Goal: Task Accomplishment & Management: Manage account settings

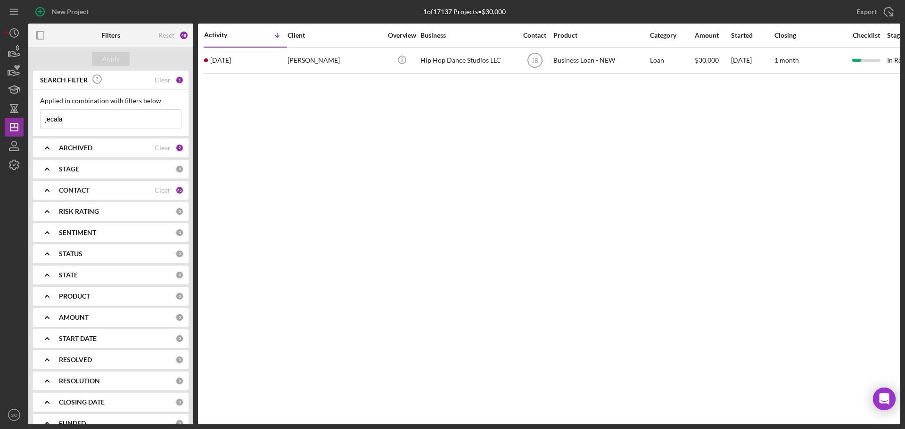
drag, startPoint x: 90, startPoint y: 117, endPoint x: 39, endPoint y: 116, distance: 51.8
click at [38, 116] on div "Applied in combination with filters below jecala Icon/Menu Close" at bounding box center [110, 113] width 155 height 46
type input "[PERSON_NAME]"
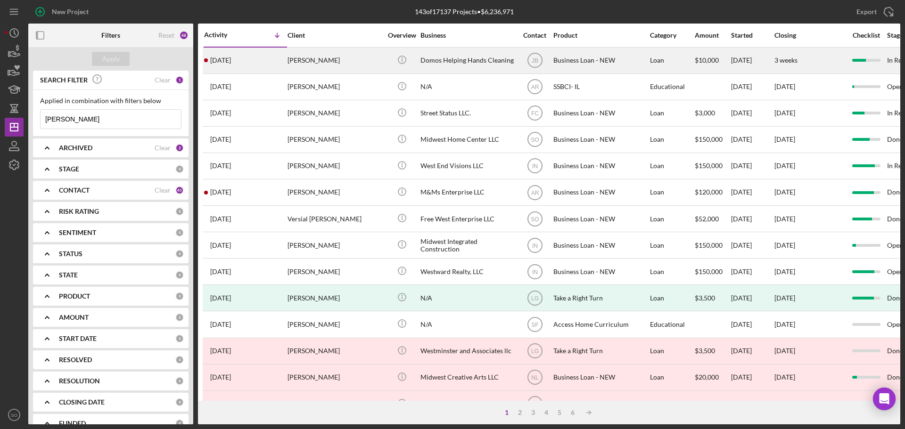
click at [289, 73] on div "[PERSON_NAME]" at bounding box center [334, 60] width 94 height 25
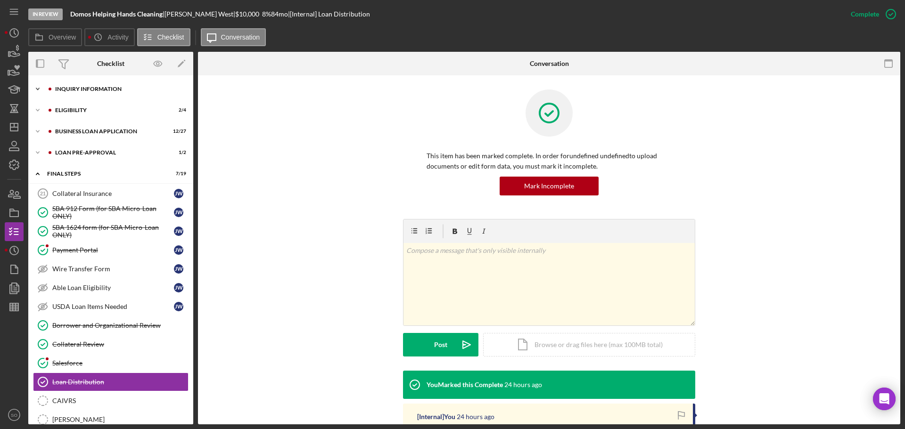
click at [98, 94] on div "Icon/Expander INQUIRY INFORMATION 9 / 11" at bounding box center [110, 89] width 165 height 19
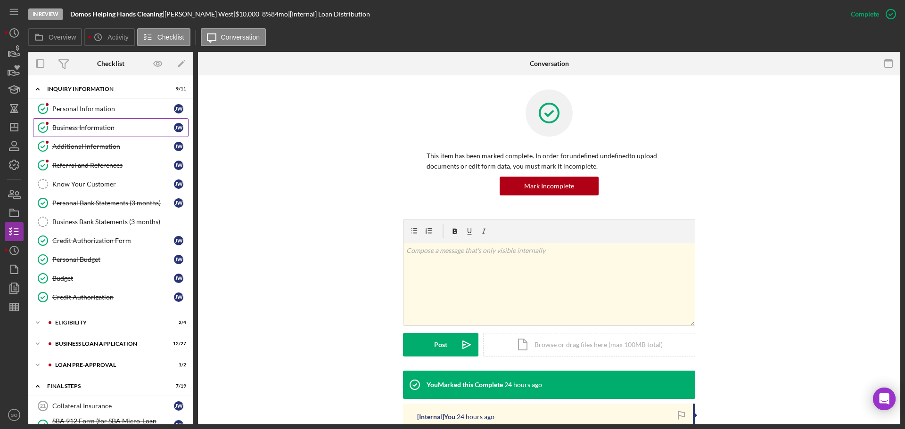
click at [108, 128] on div "Business Information" at bounding box center [113, 128] width 122 height 8
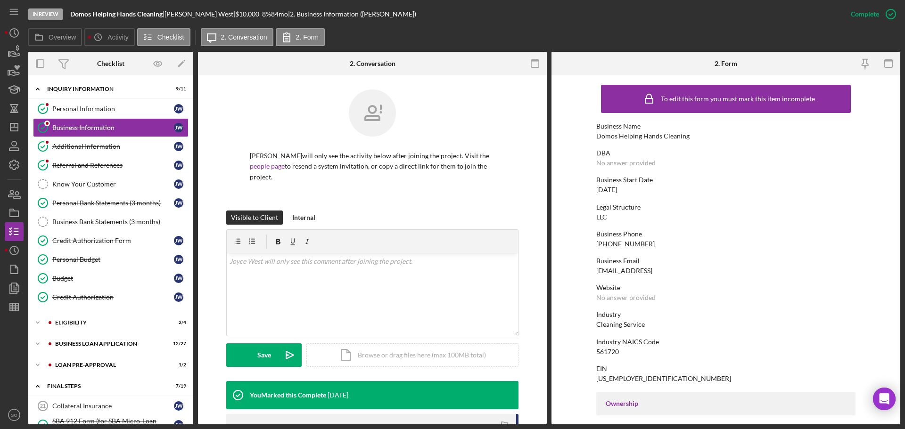
click at [618, 139] on div "Domos Helping Hands Cleaning" at bounding box center [642, 136] width 93 height 8
copy div "Domos Helping Hands Cleaning"
drag, startPoint x: 19, startPoint y: 127, endPoint x: 23, endPoint y: 133, distance: 6.8
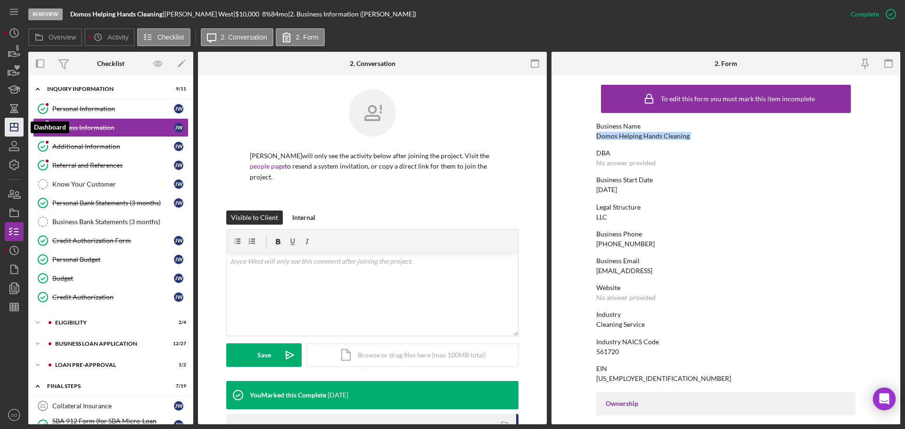
click at [19, 127] on icon "Icon/Dashboard" at bounding box center [14, 127] width 24 height 24
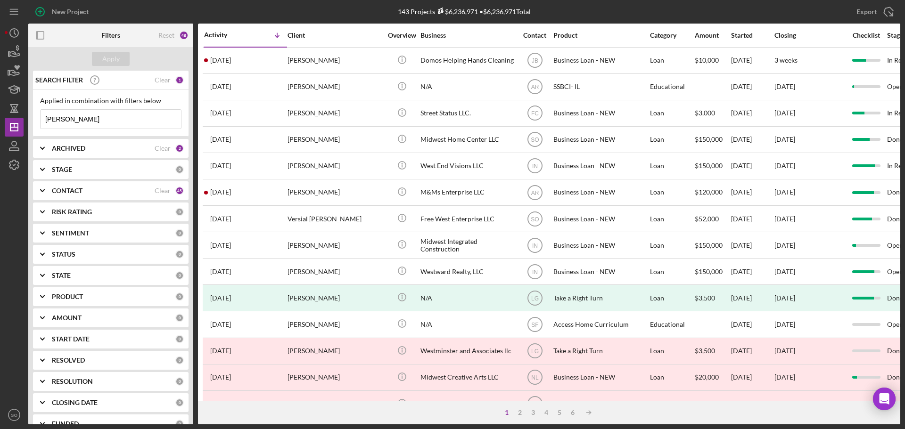
drag, startPoint x: 97, startPoint y: 122, endPoint x: 0, endPoint y: 106, distance: 98.0
click at [0, 106] on div "New Project 143 Projects $6,236,971 • $6,236,971 Total joyce west Export Icon/E…" at bounding box center [452, 214] width 905 height 429
type input "marlena davis"
click at [104, 57] on div "Apply" at bounding box center [110, 59] width 17 height 14
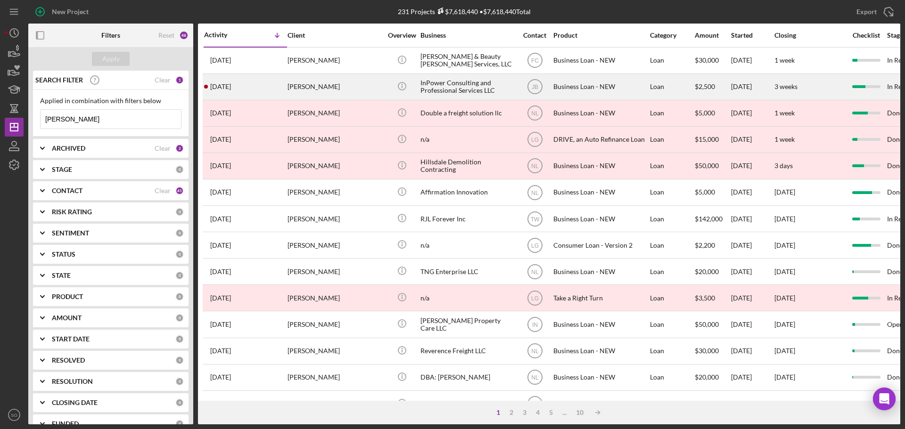
click at [308, 92] on div "Marlena Davis" at bounding box center [334, 86] width 94 height 25
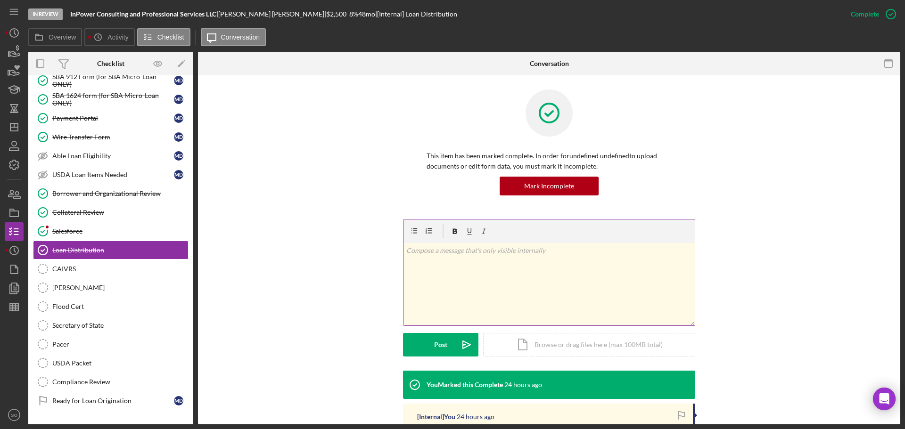
scroll to position [141, 0]
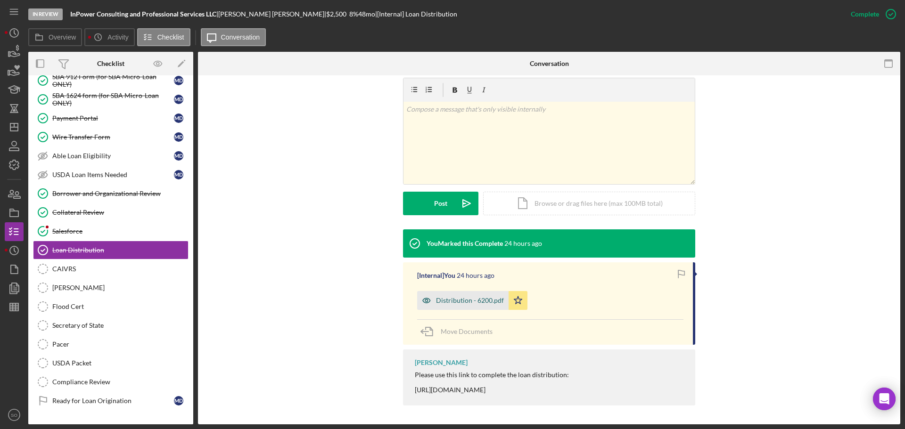
drag, startPoint x: 462, startPoint y: 292, endPoint x: 470, endPoint y: 298, distance: 9.4
click at [464, 292] on div "Distribution - 6200.pdf" at bounding box center [462, 300] width 91 height 19
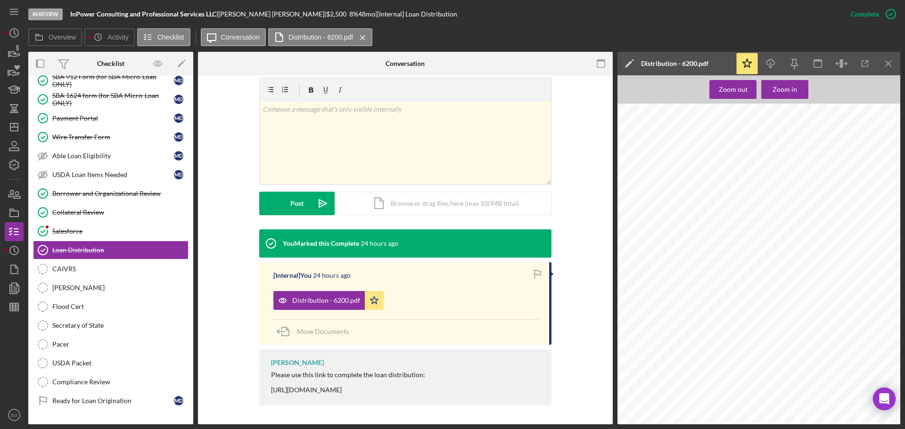
scroll to position [1272, 0]
click at [776, 221] on div "9/5/2025 For Business Loans , Date of First ACH must be at least 30 days from t…" at bounding box center [761, 137] width 288 height 373
click at [772, 219] on span "DocuSign & Wire, but client will sign SBA Docs at JP Office" at bounding box center [709, 221] width 130 height 5
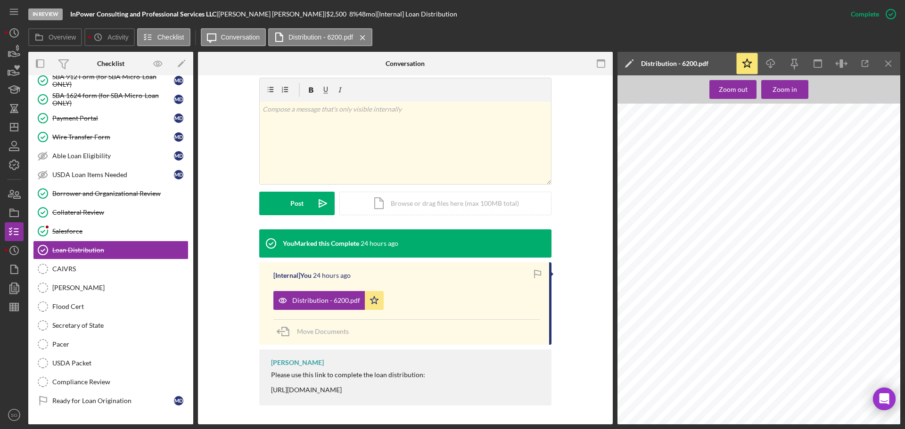
click at [772, 219] on span "DocuSign & Wire, but client will sign SBA Docs at JP Office" at bounding box center [709, 221] width 130 height 5
copy span "DocuSign & Wire, but client will sign SBA Docs at JP Office"
click at [16, 124] on polygon "button" at bounding box center [14, 127] width 8 height 8
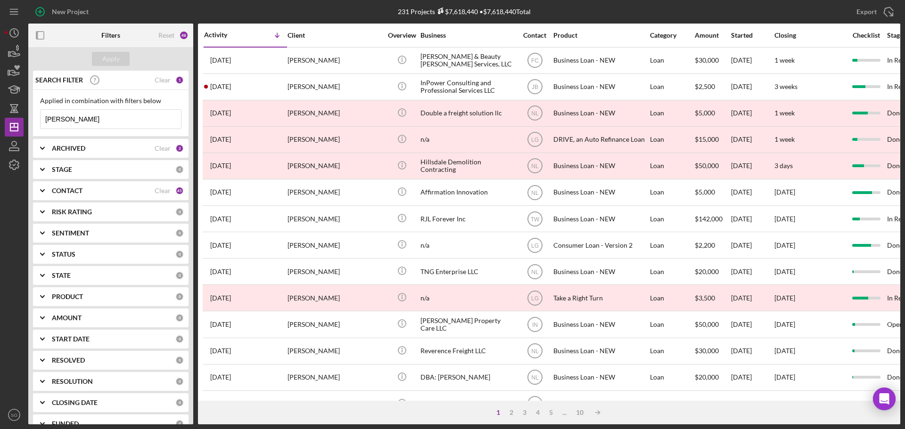
drag, startPoint x: 108, startPoint y: 123, endPoint x: 0, endPoint y: 112, distance: 108.5
click at [0, 112] on div "New Project 231 Projects $7,618,440 • $7,618,440 Total marlena davis Export Ico…" at bounding box center [452, 214] width 905 height 429
type input "michael chase"
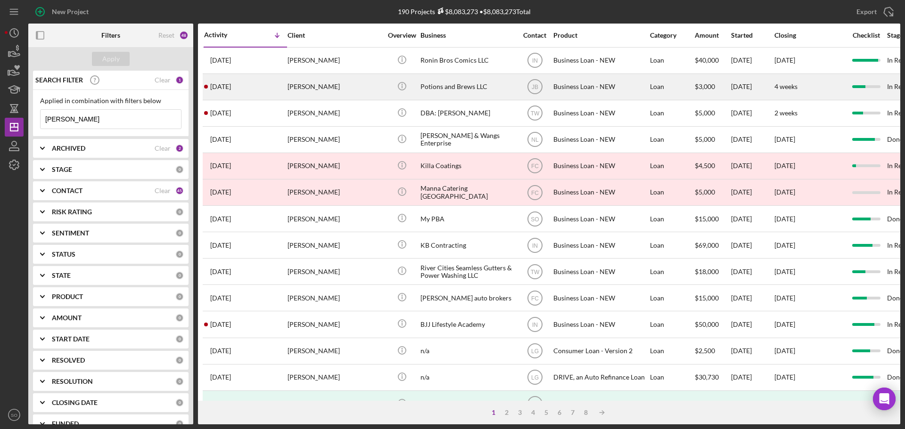
click at [307, 91] on div "Michael Chase" at bounding box center [334, 86] width 94 height 25
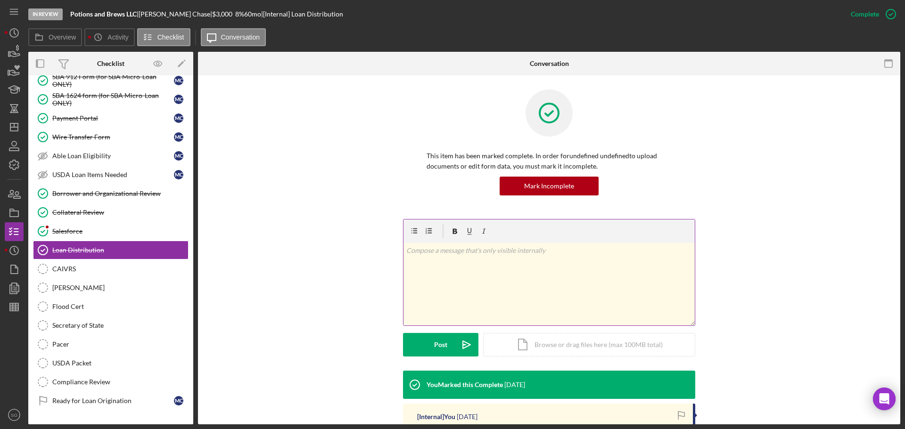
scroll to position [141, 0]
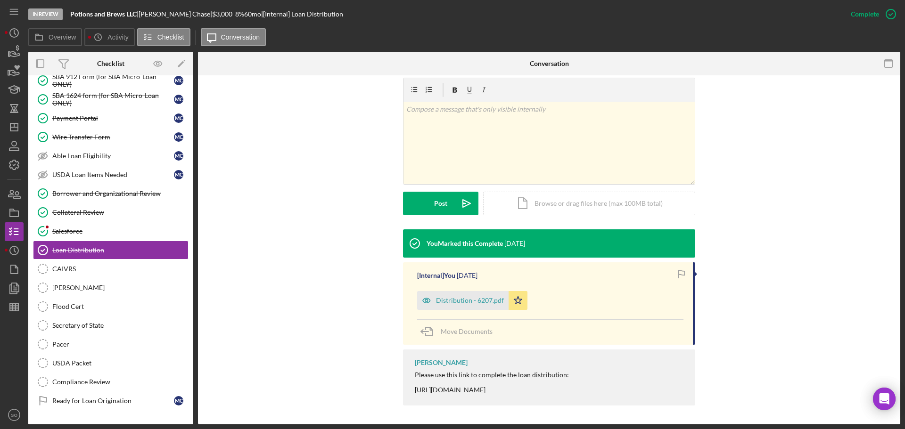
click at [488, 299] on div "Distribution - 6207.pdf" at bounding box center [470, 301] width 68 height 8
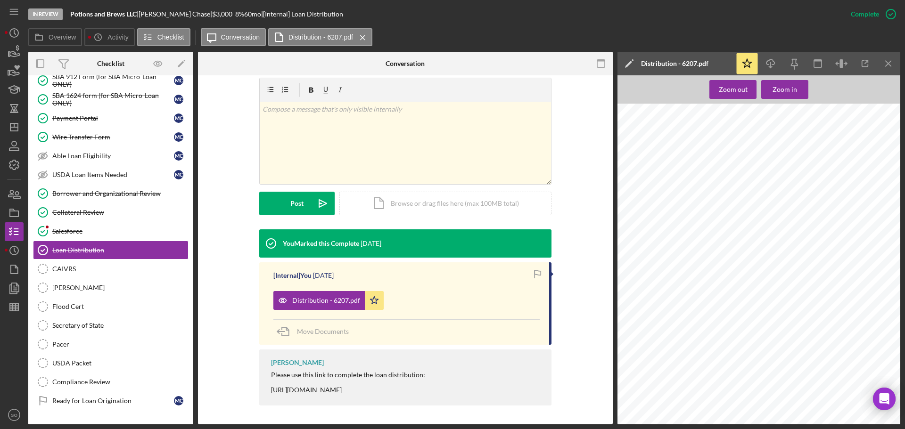
scroll to position [1225, 0]
click at [672, 210] on span "DocuSign, Wire & FedEx" at bounding box center [671, 212] width 55 height 5
copy span "Wire"
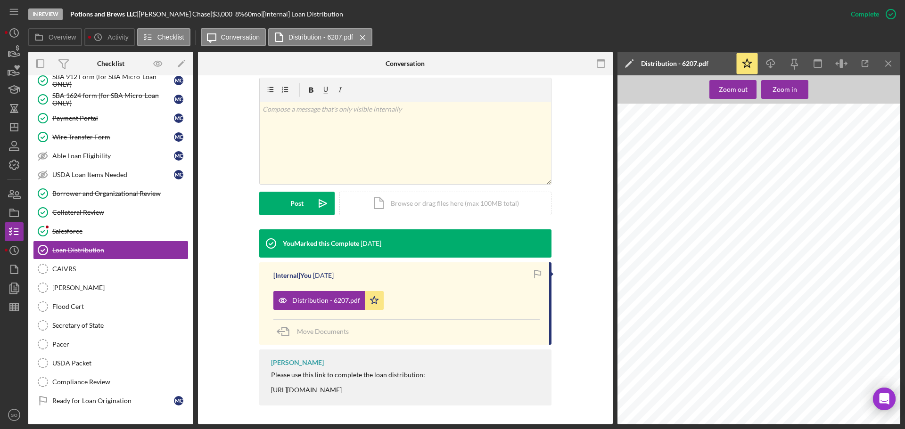
click at [717, 347] on div "the Closing Date. ACH Payment Date should be on the 1st, the 5th, or the 15th. …" at bounding box center [761, 184] width 288 height 373
click at [22, 131] on icon "Icon/Dashboard" at bounding box center [14, 127] width 24 height 24
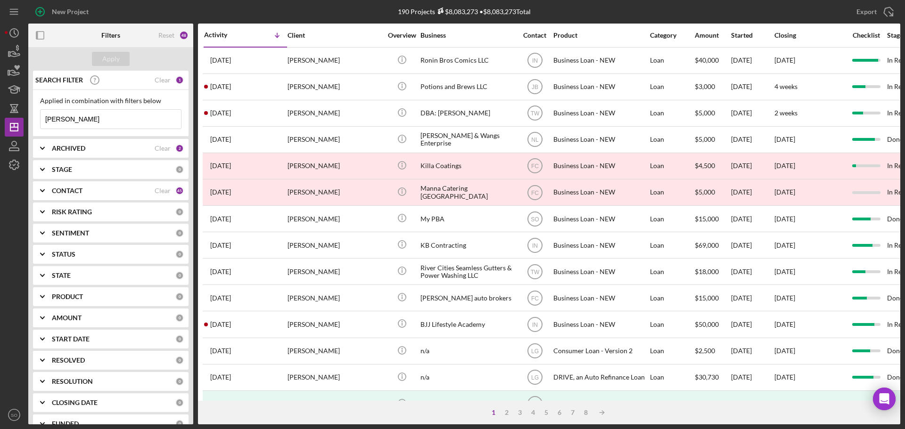
drag, startPoint x: 56, startPoint y: 126, endPoint x: 0, endPoint y: 127, distance: 56.1
click at [0, 127] on div "New Project 190 Projects $8,083,273 • $8,083,273 Total michael chase Export Ico…" at bounding box center [452, 214] width 905 height 429
type input "joyce west"
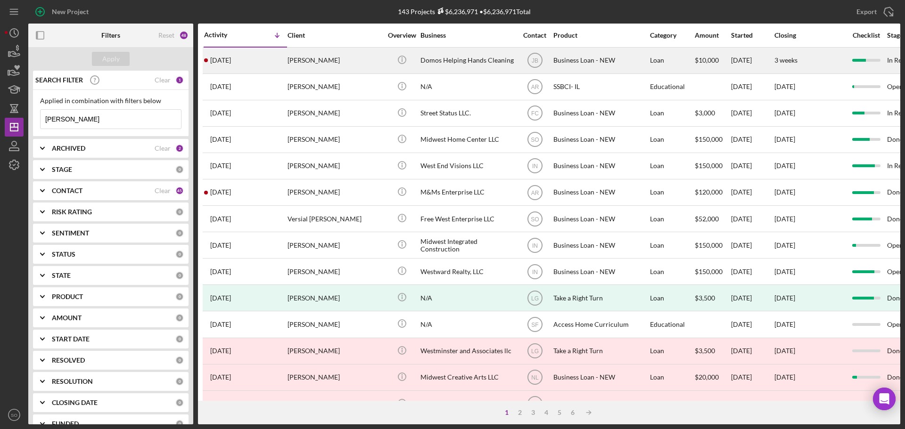
click at [320, 65] on div "Joyce West" at bounding box center [334, 60] width 94 height 25
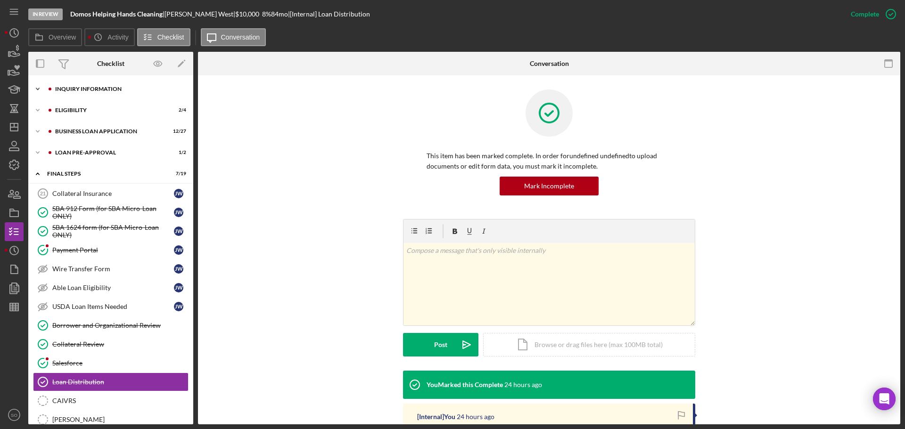
click at [99, 85] on div "Icon/Expander INQUIRY INFORMATION 9 / 11" at bounding box center [110, 89] width 165 height 19
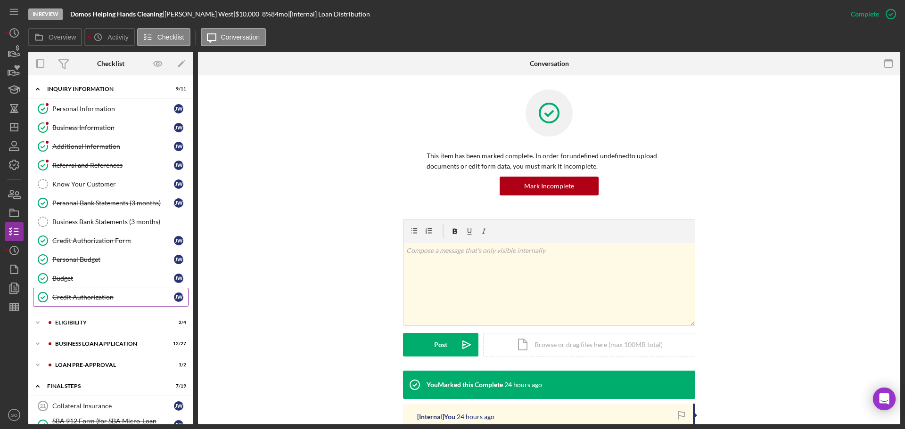
scroll to position [188, 0]
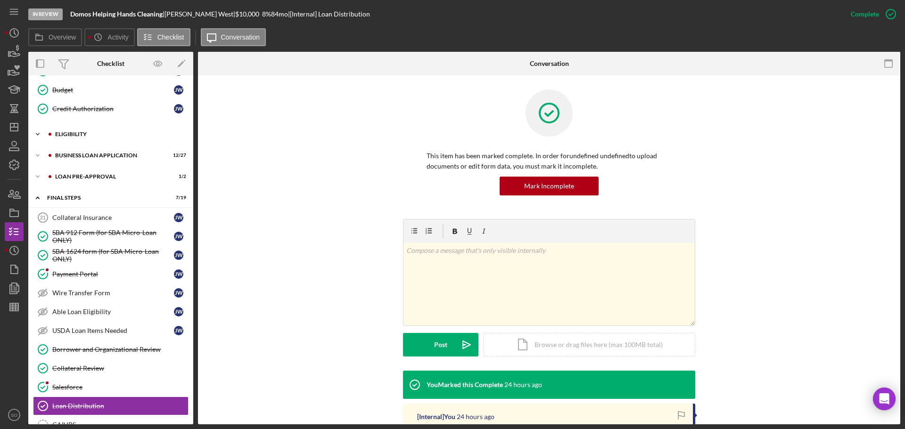
click at [63, 134] on div "ELIGIBILITY" at bounding box center [118, 134] width 126 height 6
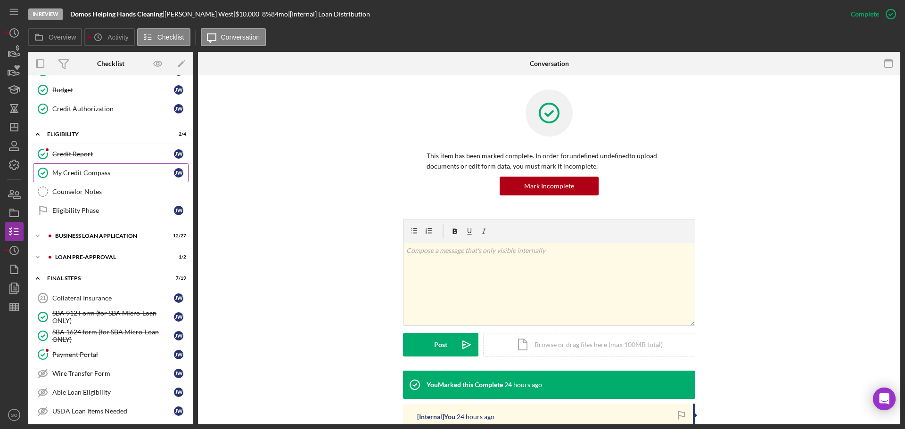
scroll to position [283, 0]
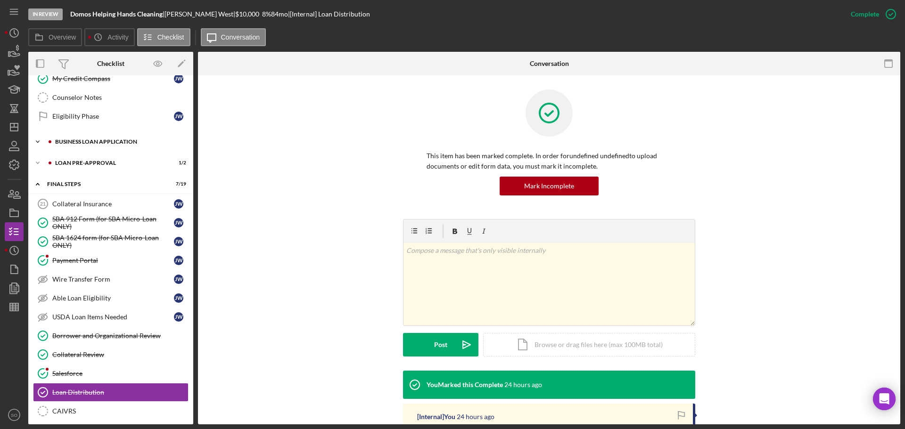
click at [74, 140] on div "BUSINESS LOAN APPLICATION" at bounding box center [118, 142] width 126 height 6
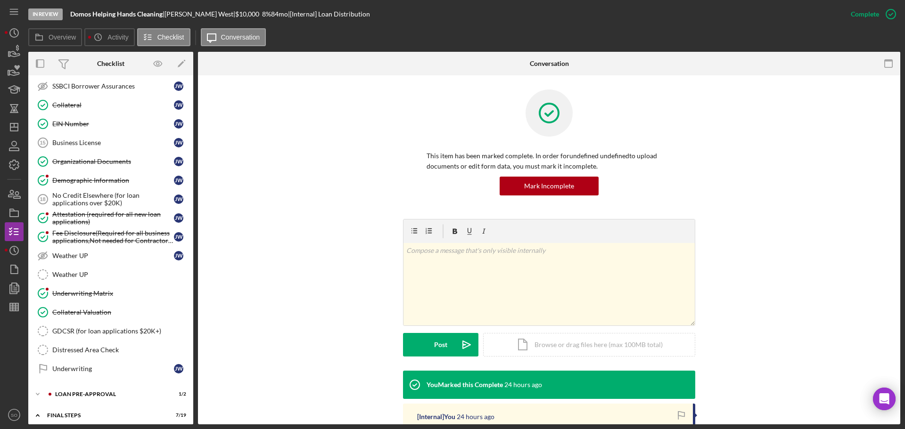
scroll to position [707, 0]
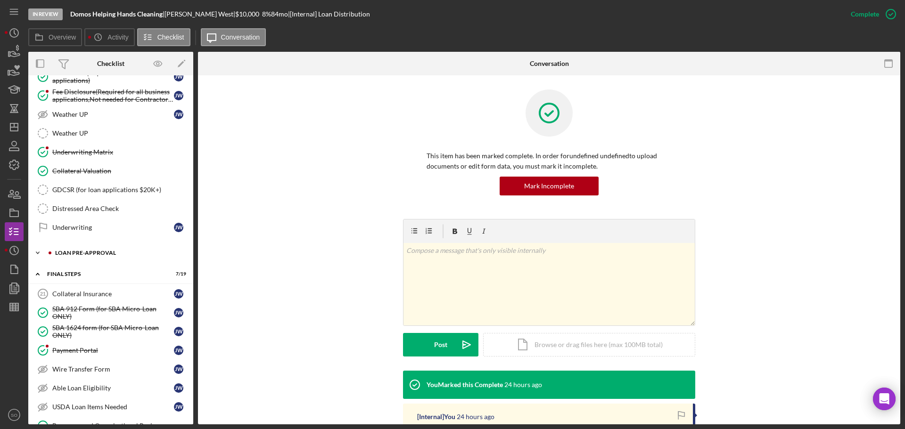
click at [96, 252] on div "LOAN PRE-APPROVAL" at bounding box center [118, 253] width 126 height 6
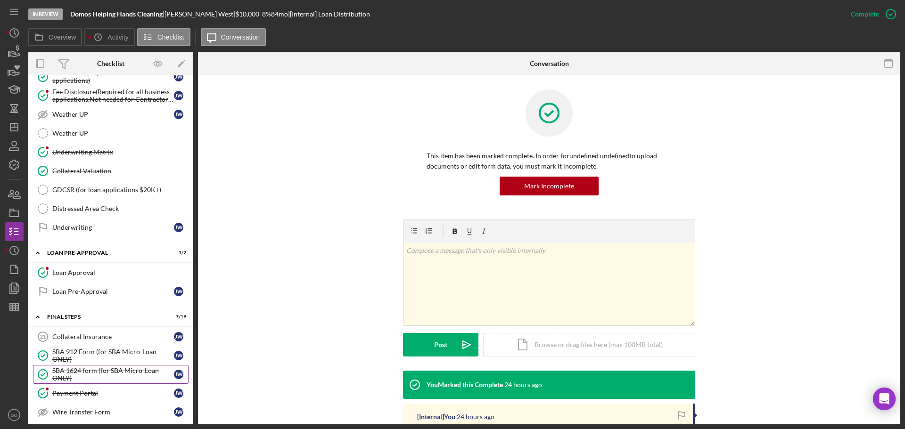
scroll to position [612, 0]
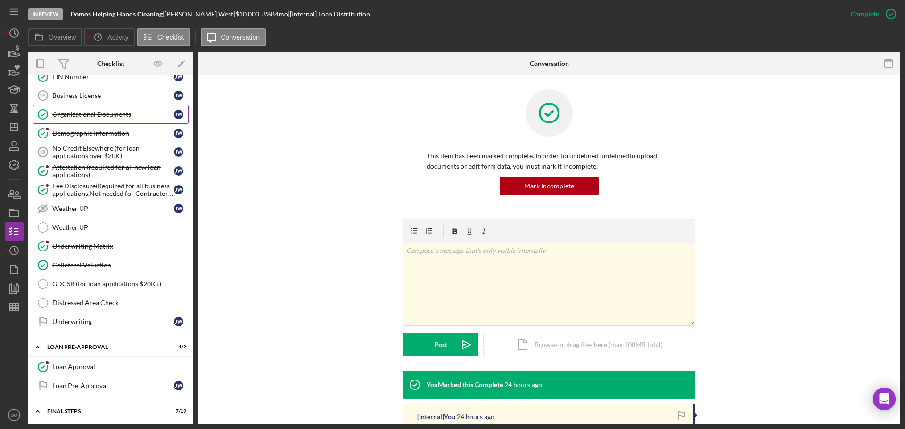
click at [78, 115] on div "Organizational Documents" at bounding box center [113, 115] width 122 height 8
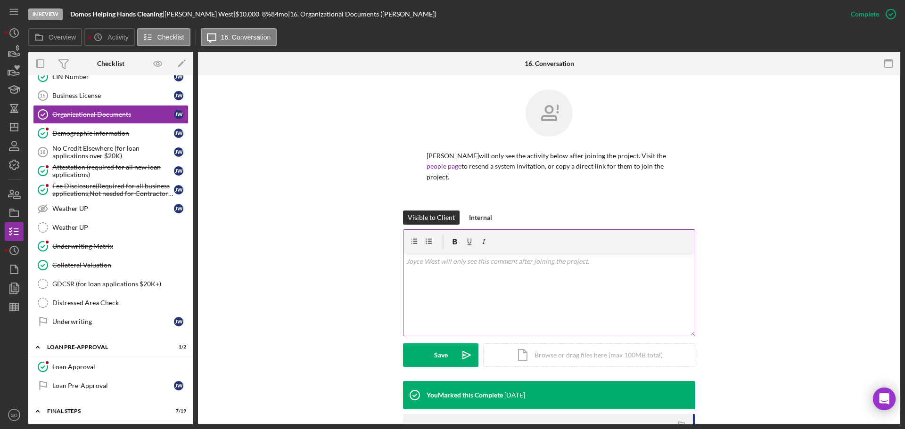
scroll to position [141, 0]
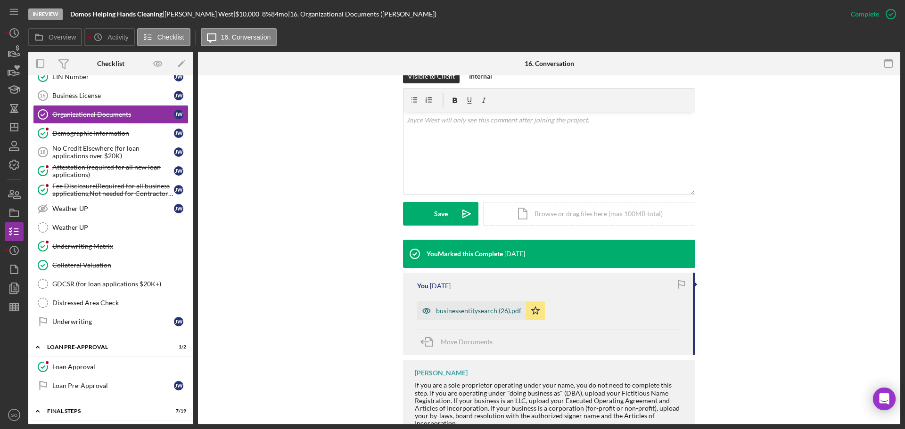
click at [493, 307] on div "businessentitysearch (26).pdf" at bounding box center [478, 311] width 85 height 8
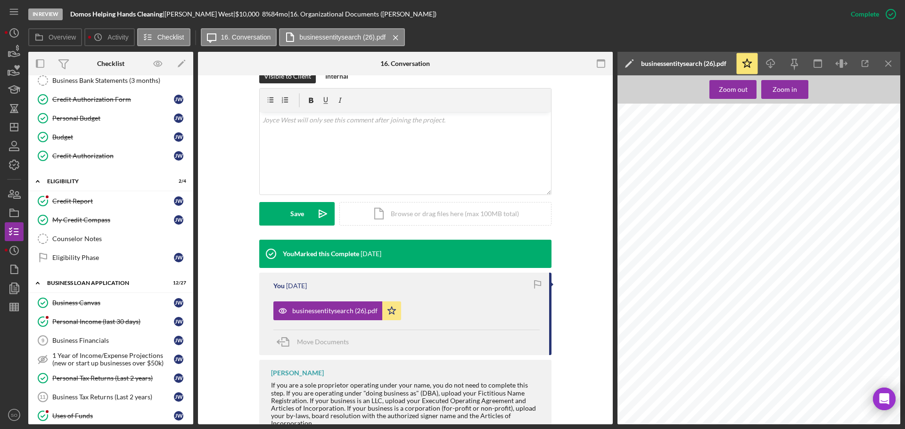
scroll to position [0, 0]
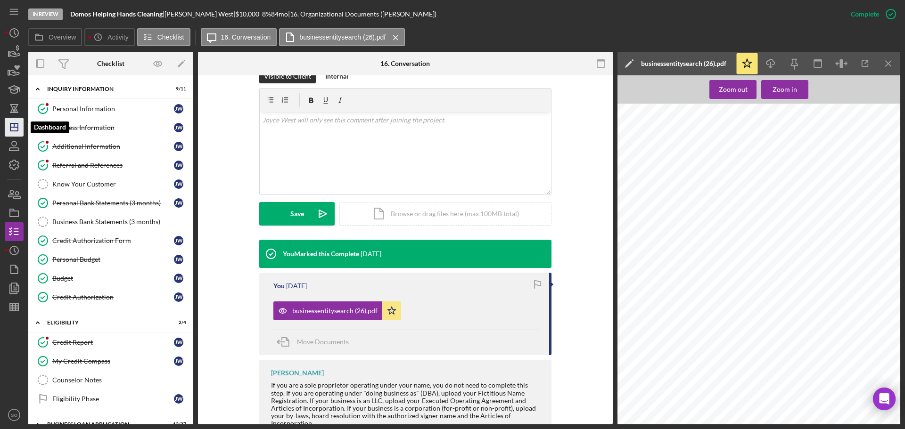
drag, startPoint x: 12, startPoint y: 125, endPoint x: 18, endPoint y: 130, distance: 7.8
click at [12, 126] on icon "Icon/Dashboard" at bounding box center [14, 127] width 24 height 24
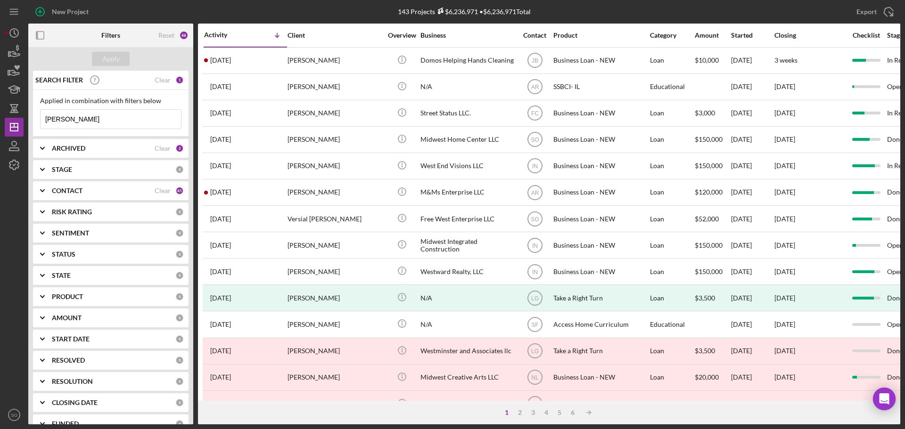
drag, startPoint x: 93, startPoint y: 120, endPoint x: 0, endPoint y: 121, distance: 92.8
click at [0, 121] on div "New Project 143 Projects $6,236,971 • $6,236,971 Total joyce west Export Icon/E…" at bounding box center [452, 214] width 905 height 429
click at [98, 120] on input "joyce west" at bounding box center [111, 119] width 140 height 19
drag, startPoint x: 66, startPoint y: 117, endPoint x: 38, endPoint y: 118, distance: 28.3
click at [38, 118] on div "Applied in combination with filters below joyce west Icon/Menu Close" at bounding box center [110, 113] width 155 height 47
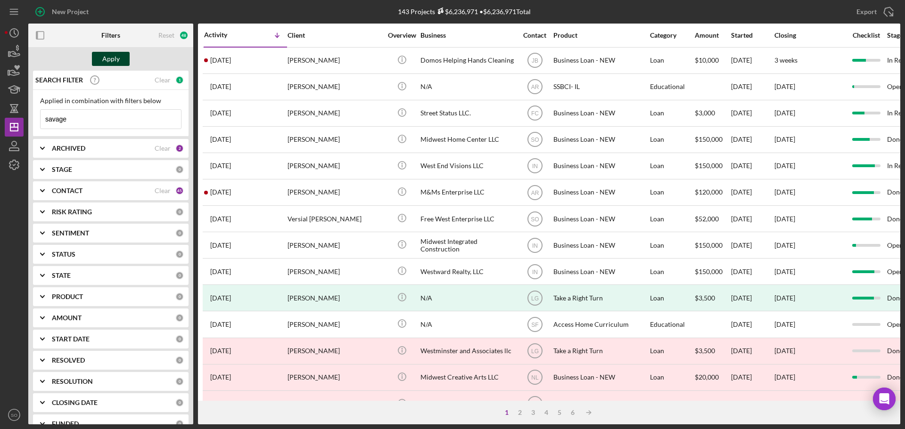
type input "savage"
click at [113, 58] on div "Apply" at bounding box center [110, 59] width 17 height 14
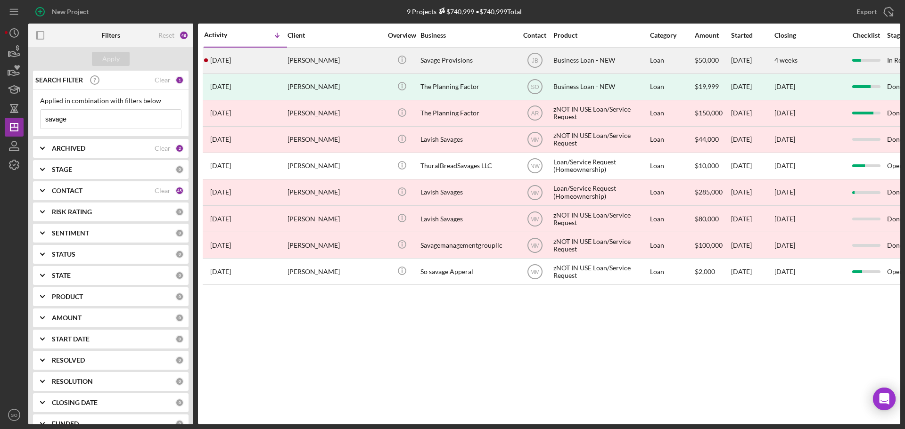
click at [327, 59] on div "[PERSON_NAME]" at bounding box center [334, 60] width 94 height 25
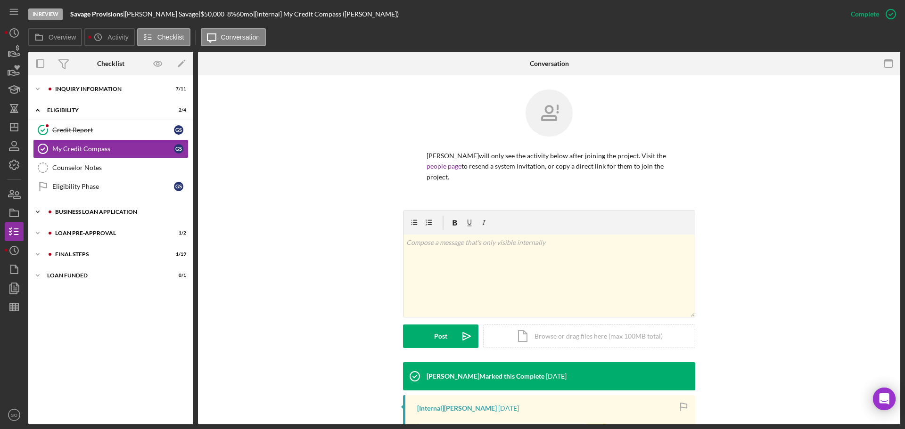
click at [93, 216] on div "Icon/Expander BUSINESS LOAN APPLICATION 9 / 27" at bounding box center [110, 212] width 165 height 19
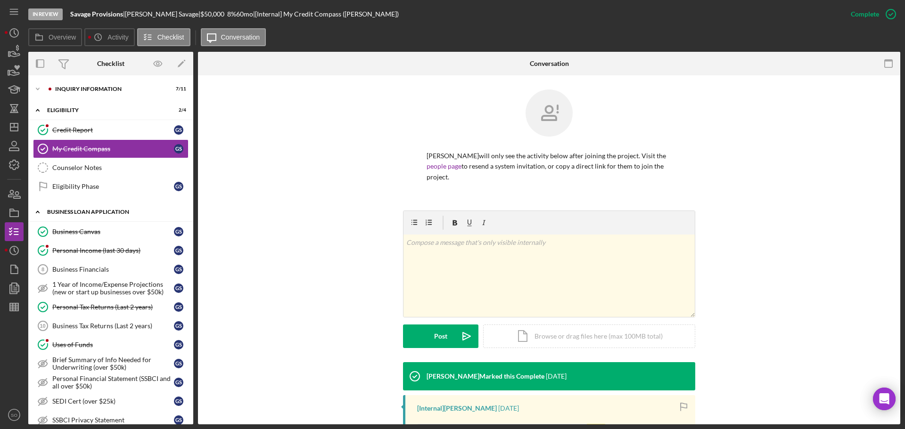
scroll to position [47, 0]
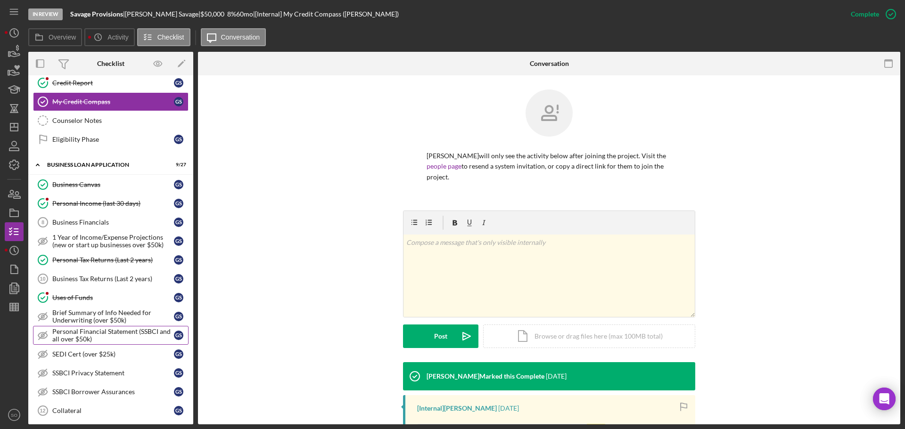
click at [112, 331] on div "Personal Financial Statement (SSBCI and all over $50k)" at bounding box center [113, 335] width 122 height 15
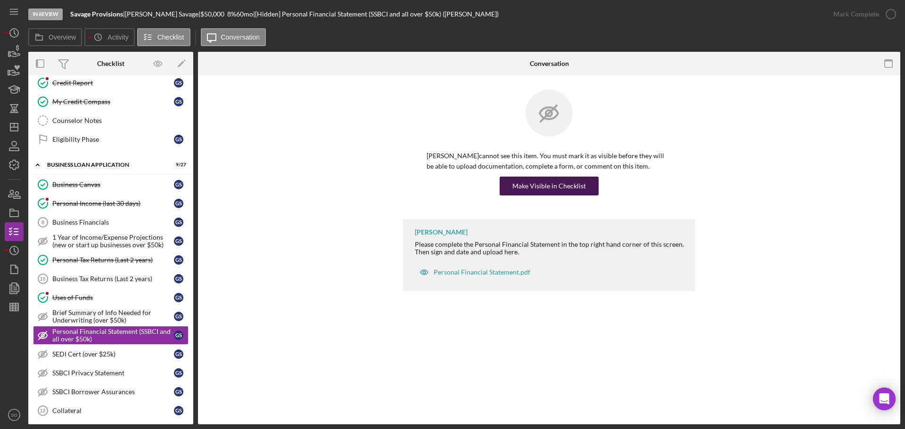
click at [572, 184] on div "Make Visible in Checklist" at bounding box center [548, 186] width 73 height 19
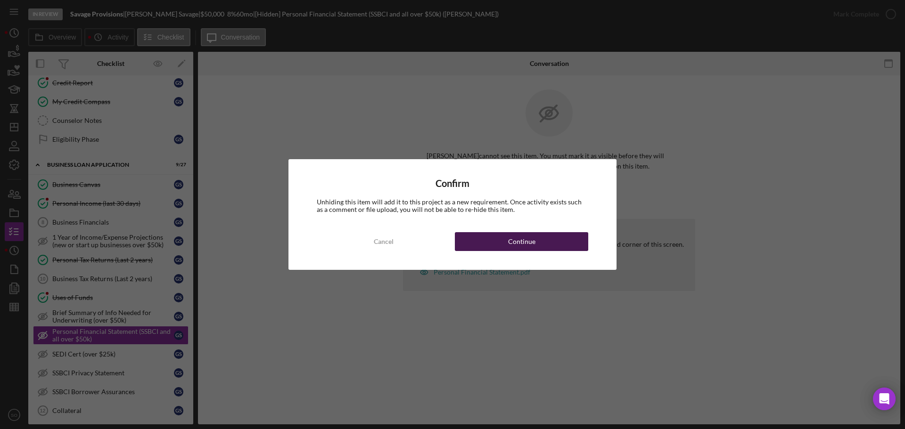
click at [556, 236] on button "Continue" at bounding box center [521, 241] width 133 height 19
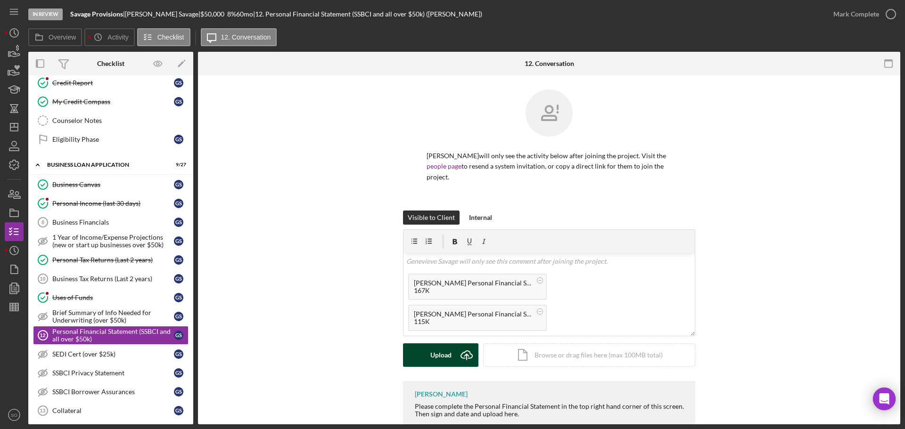
click at [443, 356] on div "Upload" at bounding box center [440, 355] width 21 height 24
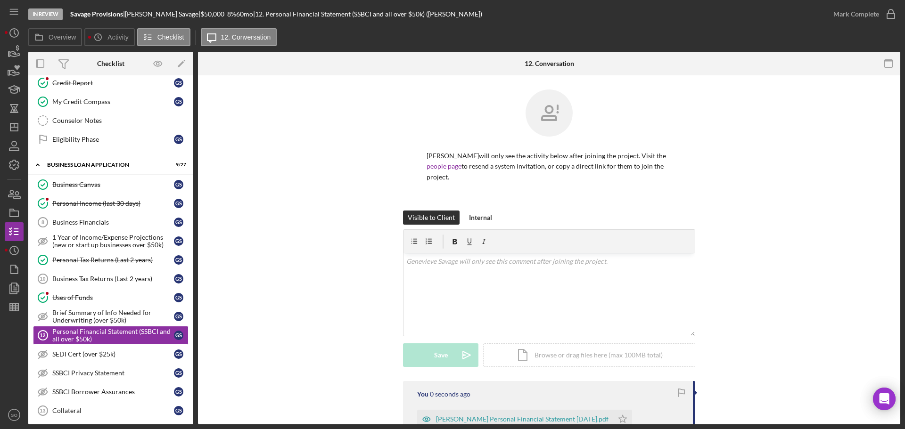
scroll to position [159, 0]
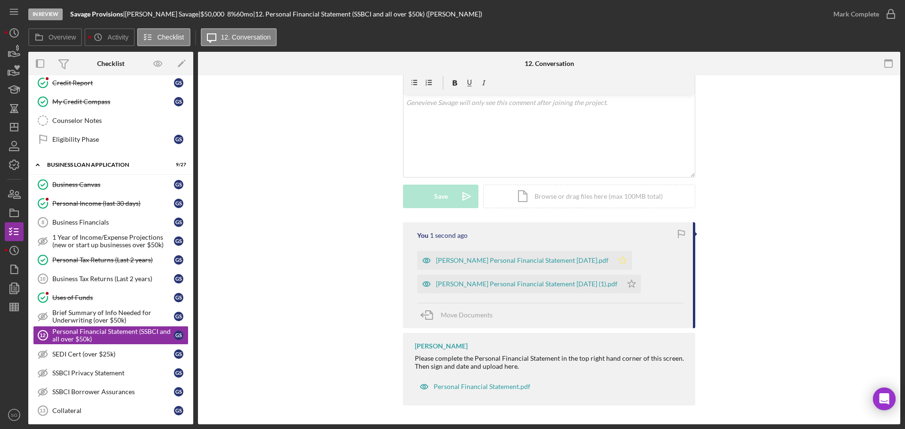
click at [613, 262] on icon "Icon/Star" at bounding box center [622, 260] width 19 height 19
click at [622, 281] on icon "Icon/Star" at bounding box center [631, 284] width 19 height 19
click at [560, 286] on div "Eric Personal Financial Statement 4.24.19 (1).pdf" at bounding box center [526, 284] width 181 height 8
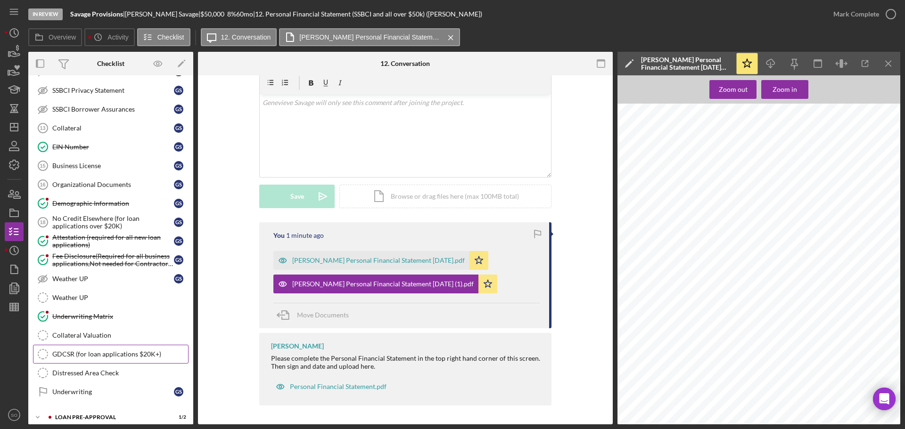
scroll to position [380, 0]
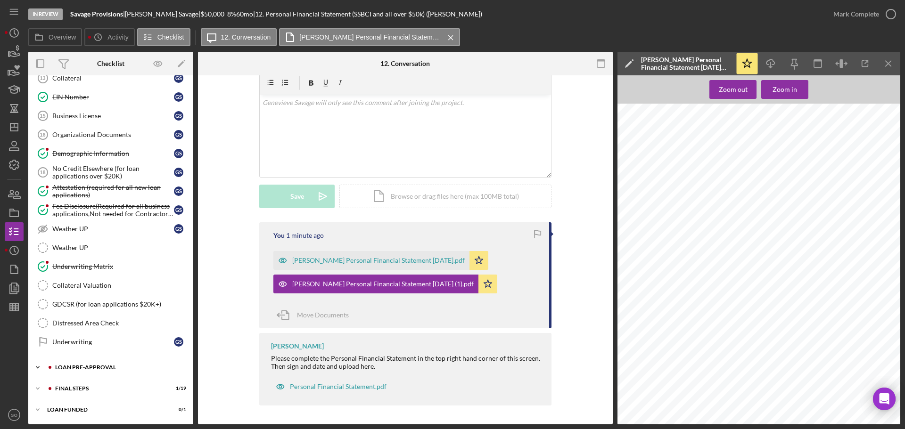
click at [94, 367] on div "LOAN PRE-APPROVAL" at bounding box center [118, 368] width 126 height 6
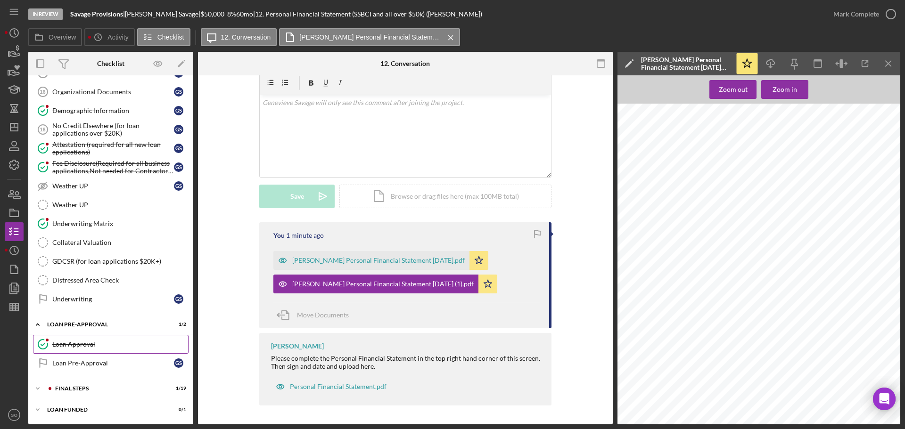
click at [86, 350] on link "Loan Approval Loan Approval" at bounding box center [110, 344] width 155 height 19
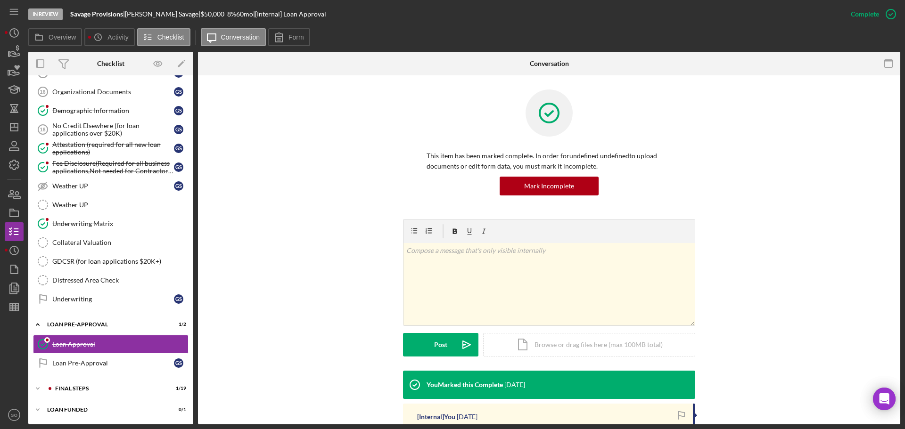
scroll to position [141, 0]
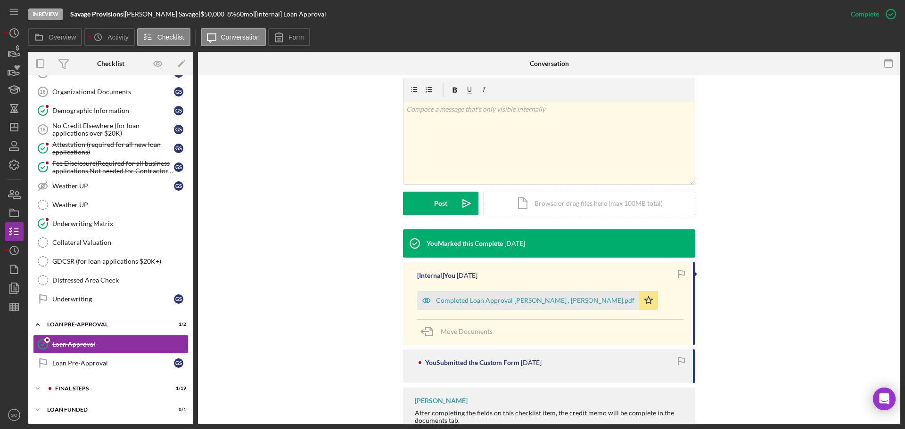
click at [475, 299] on div "Completed Loan Approval Boyle, Jim , Genevieve Savage.pdf" at bounding box center [535, 301] width 198 height 8
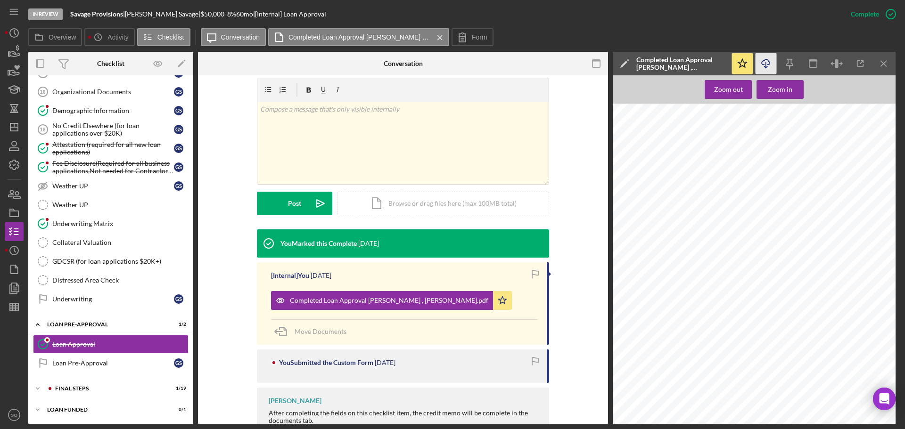
click at [761, 67] on icon "Icon/Download" at bounding box center [765, 63] width 21 height 21
click at [18, 282] on icon "button" at bounding box center [14, 289] width 24 height 24
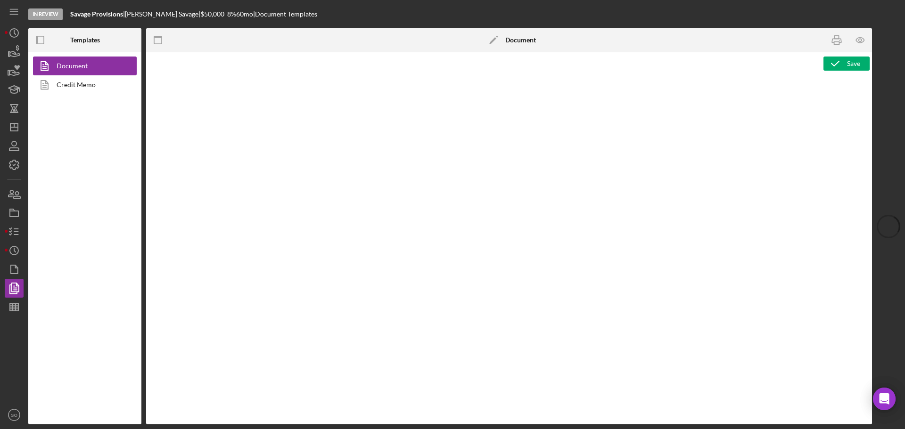
type textarea "Copy and paste, or create, your document template here."
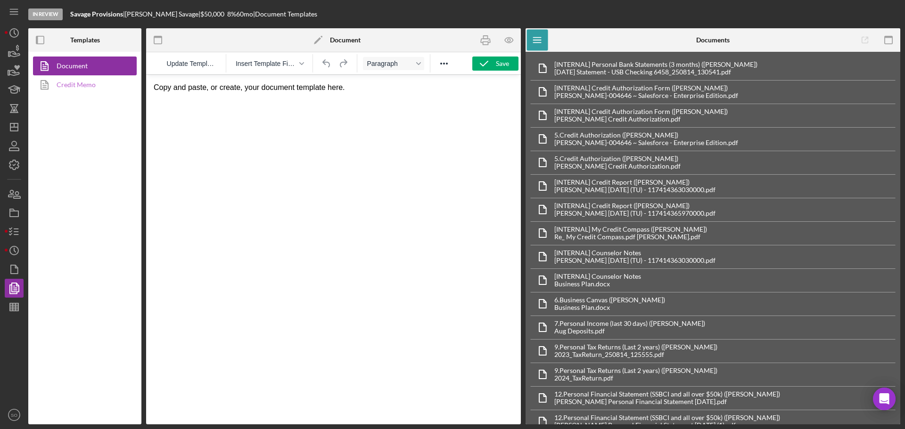
click at [72, 90] on link "Credit Memo" at bounding box center [82, 84] width 99 height 19
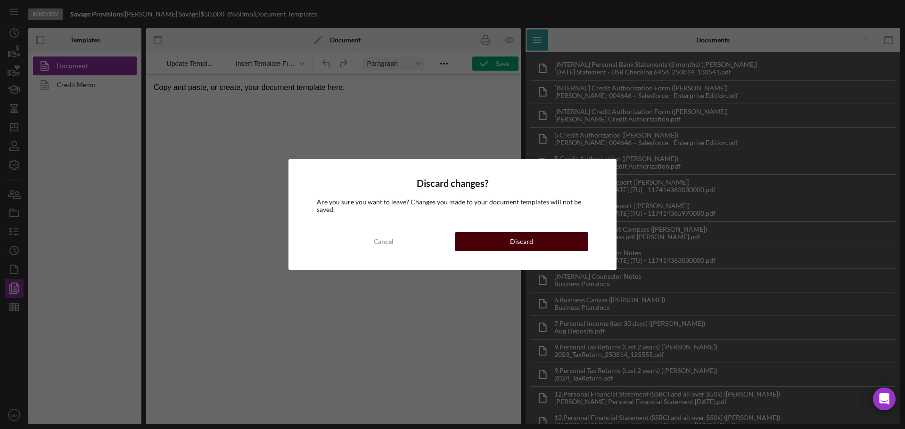
click at [497, 236] on button "Discard" at bounding box center [521, 241] width 133 height 19
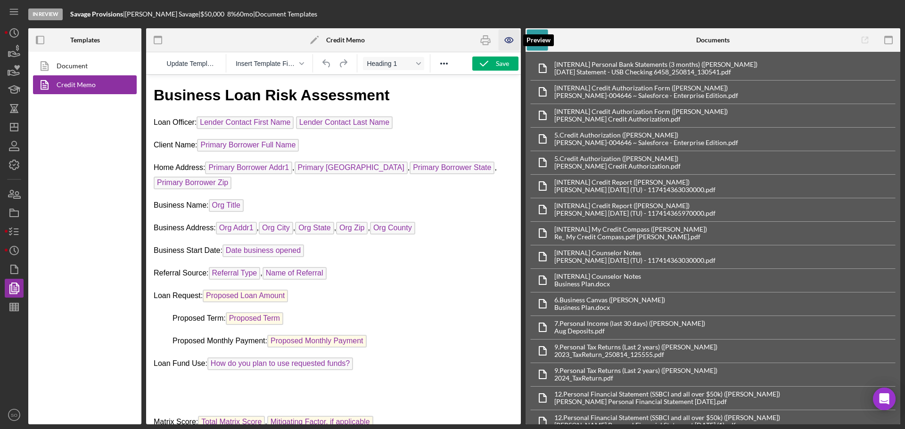
click at [509, 45] on icon "button" at bounding box center [508, 40] width 21 height 21
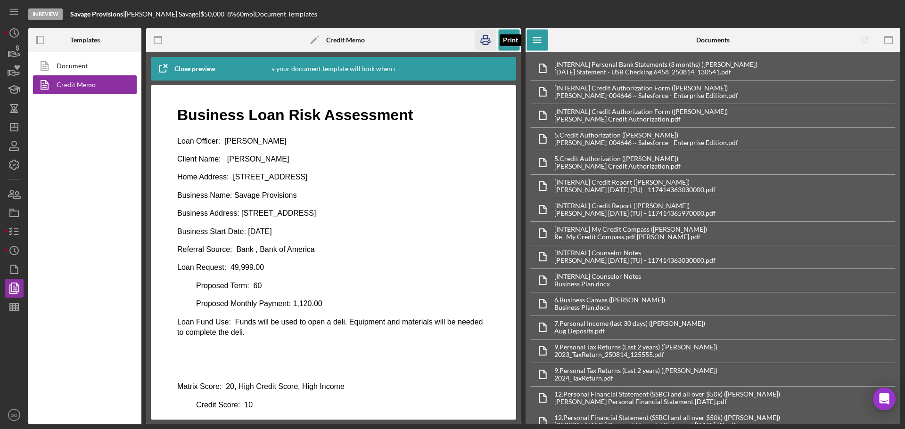
click at [482, 40] on icon "button" at bounding box center [485, 40] width 21 height 21
click at [19, 230] on icon "button" at bounding box center [14, 232] width 24 height 24
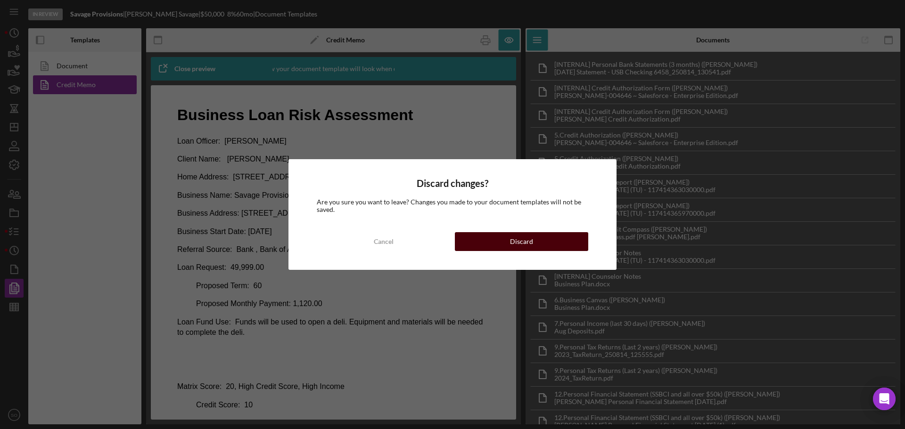
click at [498, 238] on button "Discard" at bounding box center [521, 241] width 133 height 19
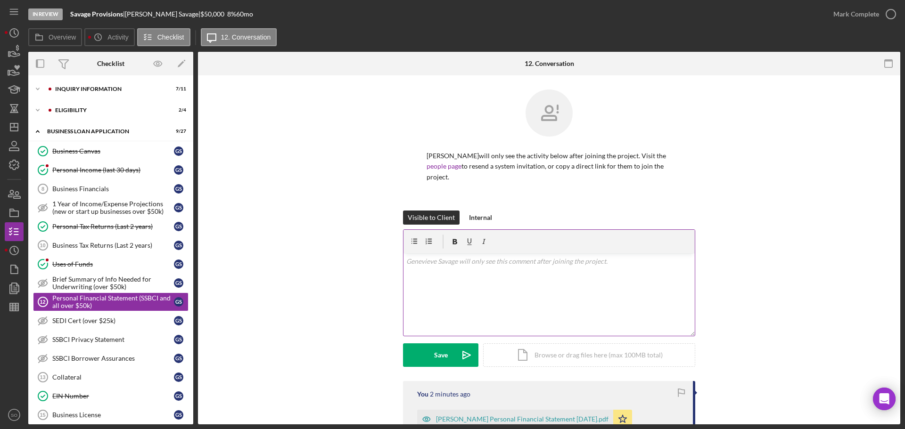
scroll to position [52, 0]
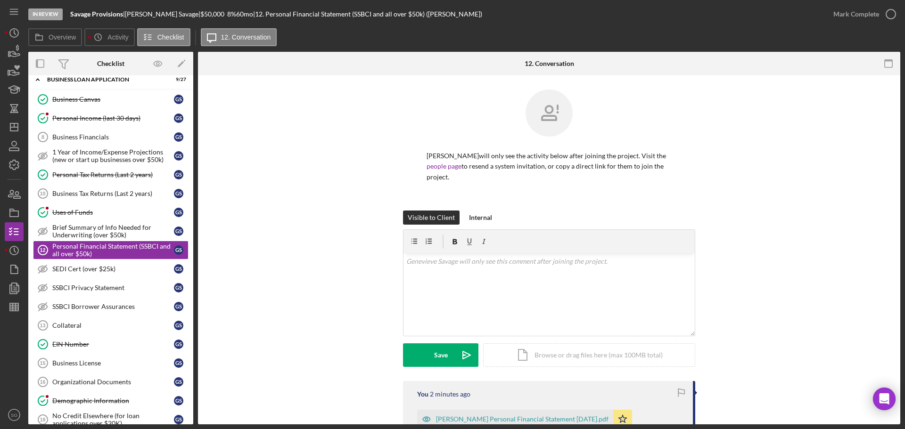
drag, startPoint x: 848, startPoint y: 14, endPoint x: 848, endPoint y: 30, distance: 16.5
click at [848, 14] on div "Mark Complete" at bounding box center [856, 14] width 46 height 19
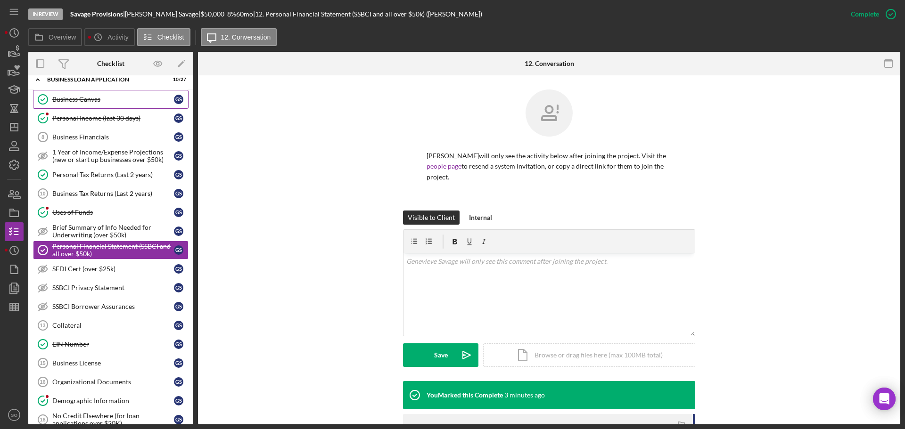
scroll to position [0, 0]
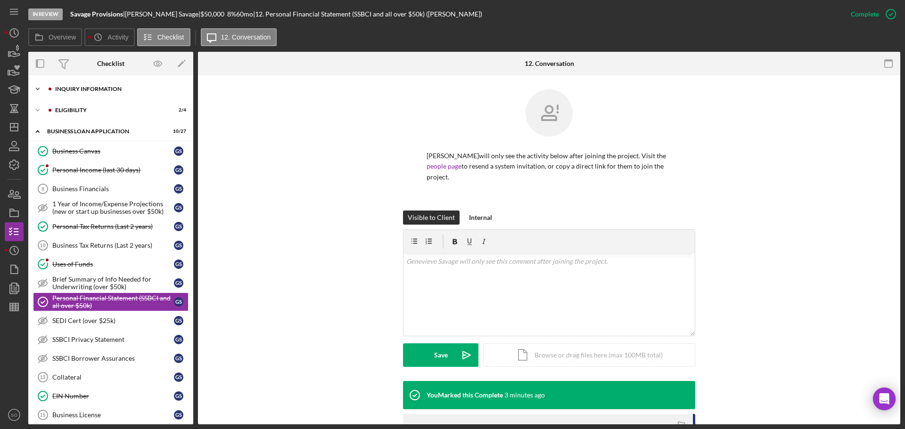
click at [102, 94] on div "Icon/Expander INQUIRY INFORMATION 7 / 11" at bounding box center [110, 89] width 165 height 19
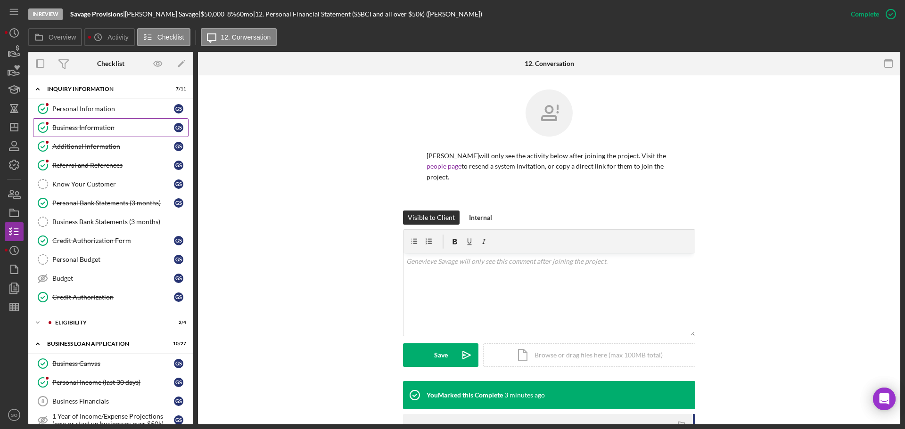
click at [87, 124] on div "Business Information" at bounding box center [113, 128] width 122 height 8
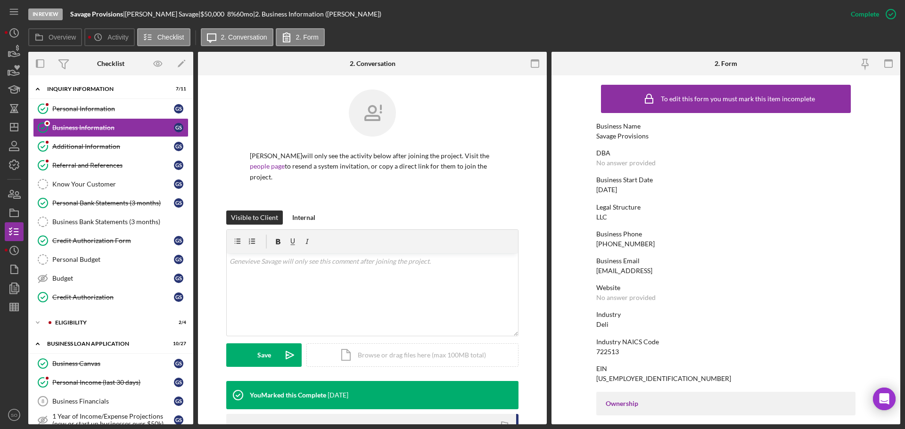
click at [622, 137] on div "Savage Provisions" at bounding box center [622, 136] width 52 height 8
copy div "Savage Provisions"
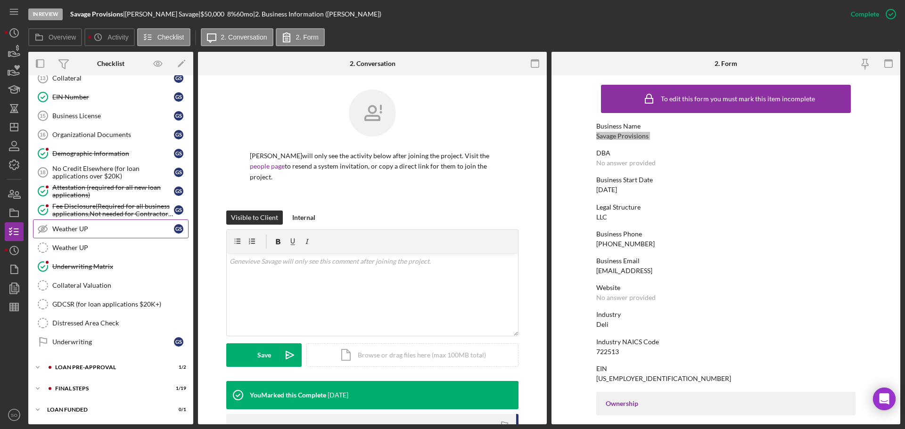
scroll to position [417, 0]
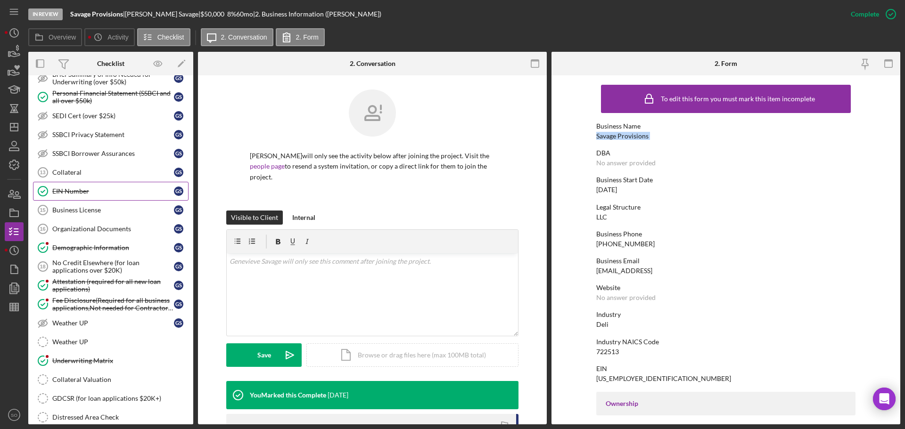
click at [74, 200] on link "EIN Number EIN Number G S" at bounding box center [110, 191] width 155 height 19
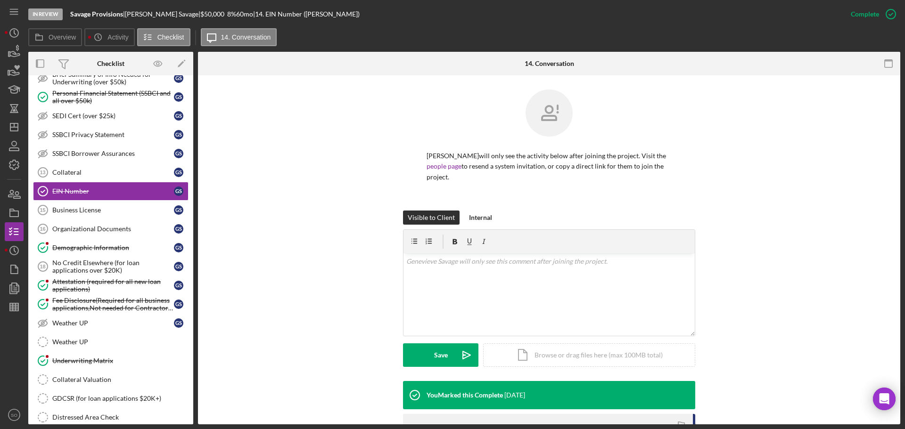
scroll to position [141, 0]
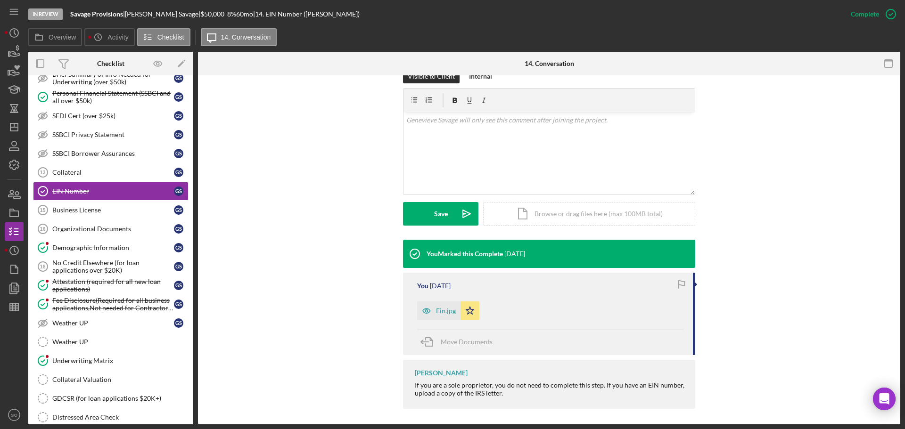
drag, startPoint x: 447, startPoint y: 307, endPoint x: 491, endPoint y: 324, distance: 47.4
click at [447, 308] on div "Ein.jpg" at bounding box center [446, 311] width 20 height 8
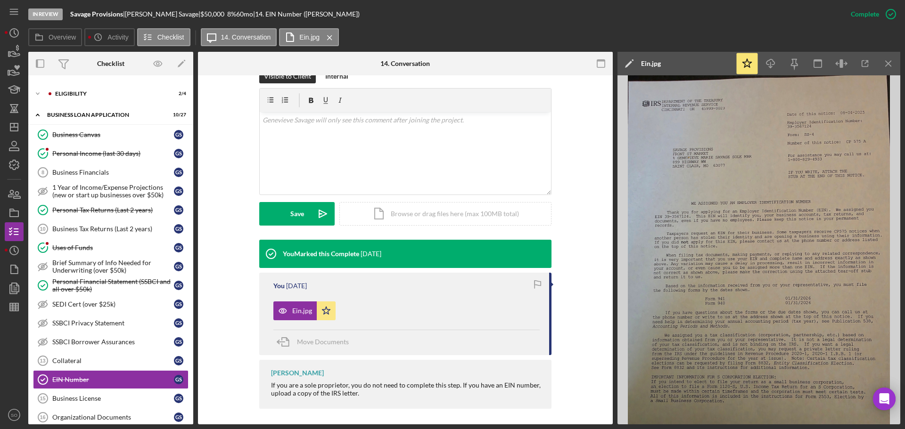
scroll to position [0, 0]
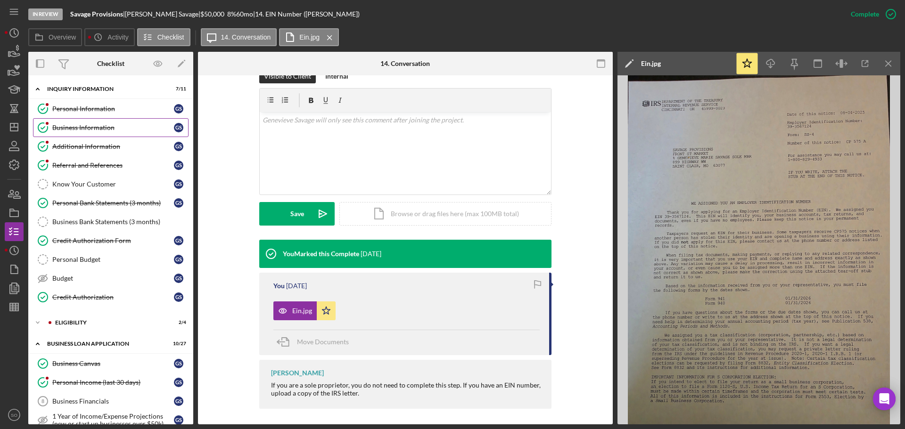
click at [94, 129] on div "Business Information" at bounding box center [113, 128] width 122 height 8
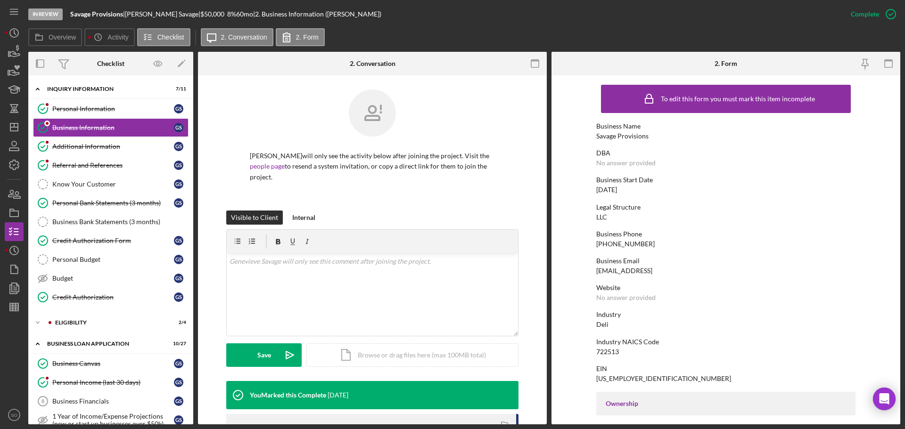
click at [642, 136] on div "Savage Provisions" at bounding box center [622, 136] width 52 height 8
copy div "Savage Provisions"
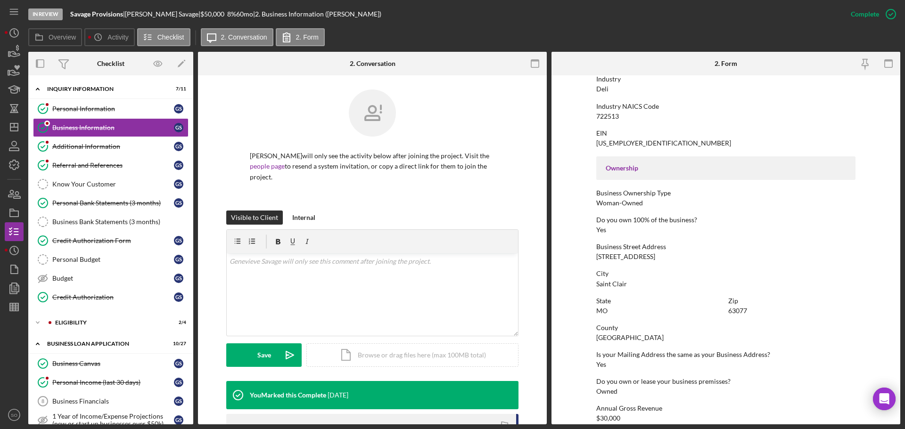
click at [619, 258] on div "[STREET_ADDRESS]" at bounding box center [625, 257] width 59 height 8
copy div "[STREET_ADDRESS]"
click at [779, 285] on div "City Saint Clair" at bounding box center [725, 278] width 259 height 17
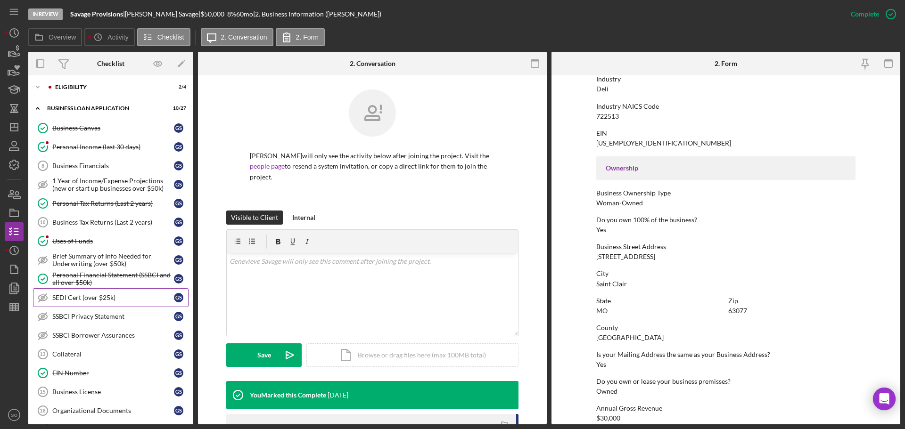
click at [92, 306] on link "SEDI Cert (over $25k) SEDI Cert (over $25k) G S" at bounding box center [110, 297] width 155 height 19
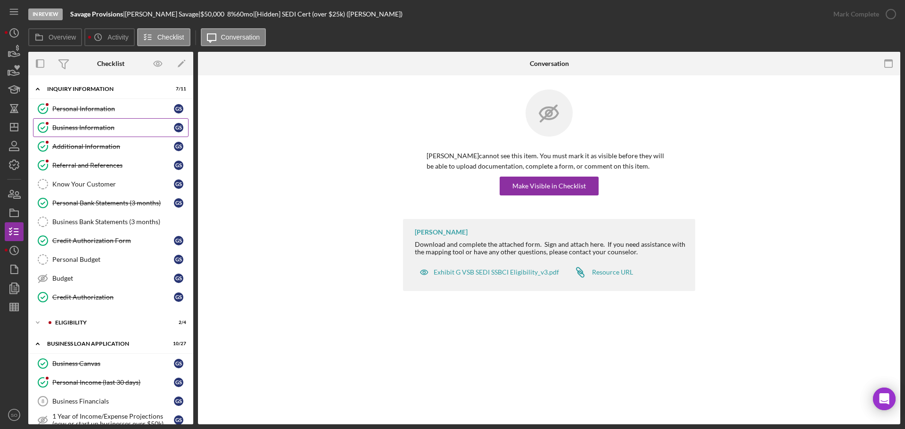
click at [84, 133] on link "Business Information Business Information G S" at bounding box center [110, 127] width 155 height 19
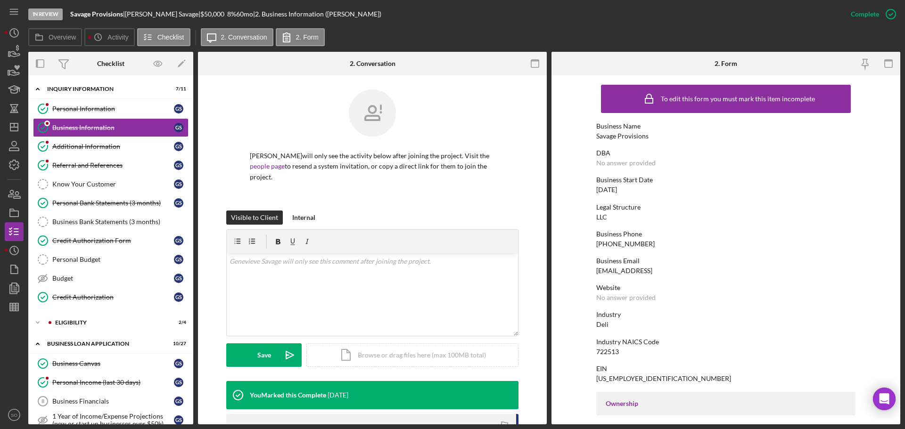
scroll to position [188, 0]
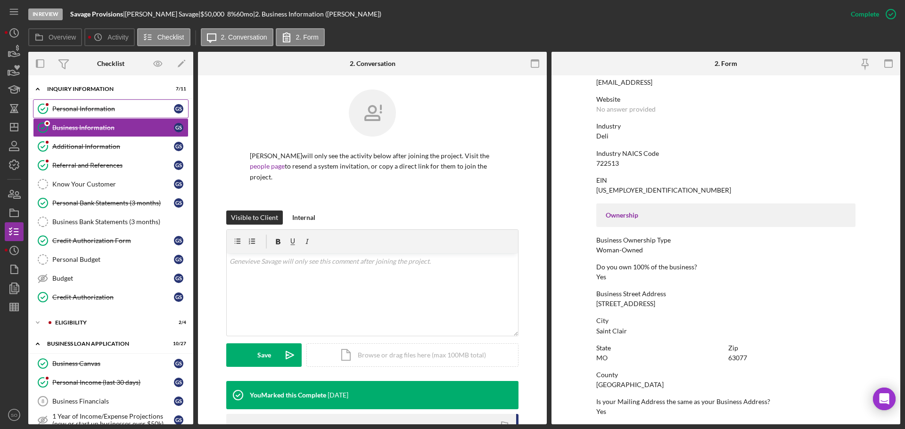
click at [90, 113] on div "Personal Information" at bounding box center [113, 109] width 122 height 8
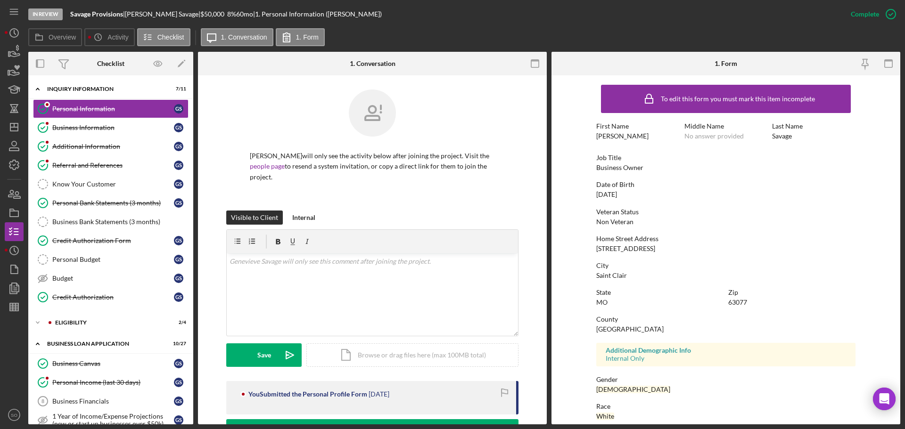
click at [621, 249] on div "[STREET_ADDRESS]" at bounding box center [625, 249] width 59 height 8
copy div "[STREET_ADDRESS]"
click at [607, 134] on div "[PERSON_NAME]" at bounding box center [622, 136] width 52 height 8
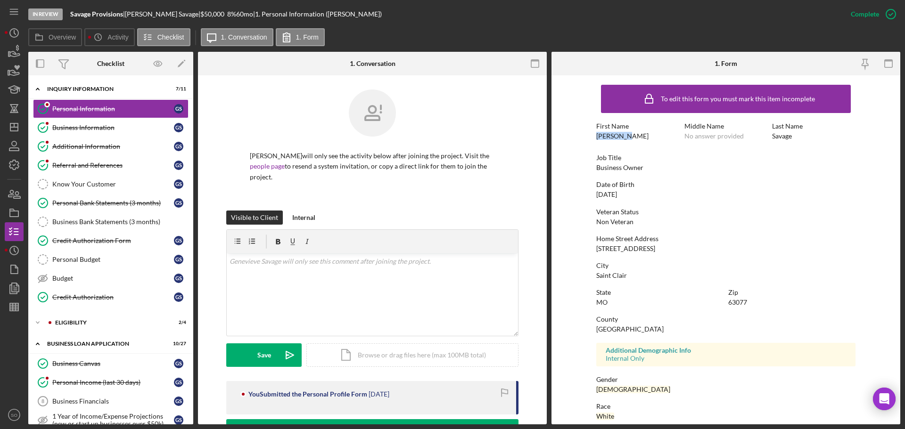
click at [607, 134] on div "[PERSON_NAME]" at bounding box center [622, 136] width 52 height 8
copy div "[PERSON_NAME]"
drag, startPoint x: 106, startPoint y: 130, endPoint x: 123, endPoint y: 139, distance: 19.2
click at [106, 130] on div "Business Information" at bounding box center [113, 128] width 122 height 8
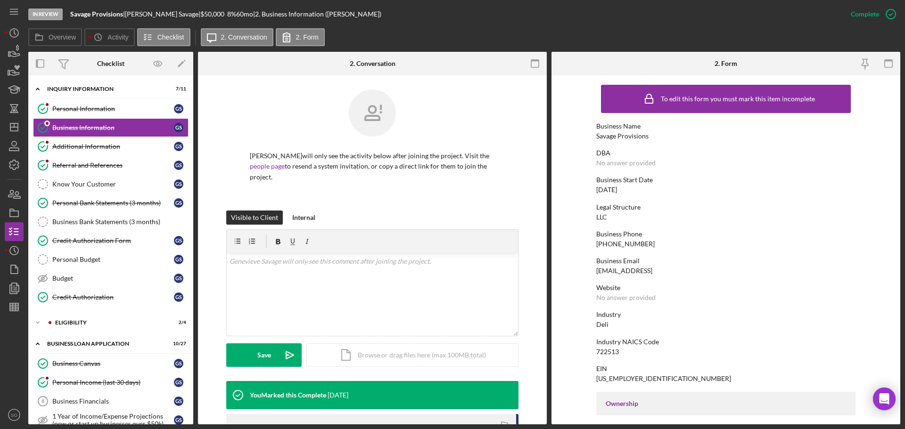
click at [627, 139] on div "Savage Provisions" at bounding box center [622, 136] width 52 height 8
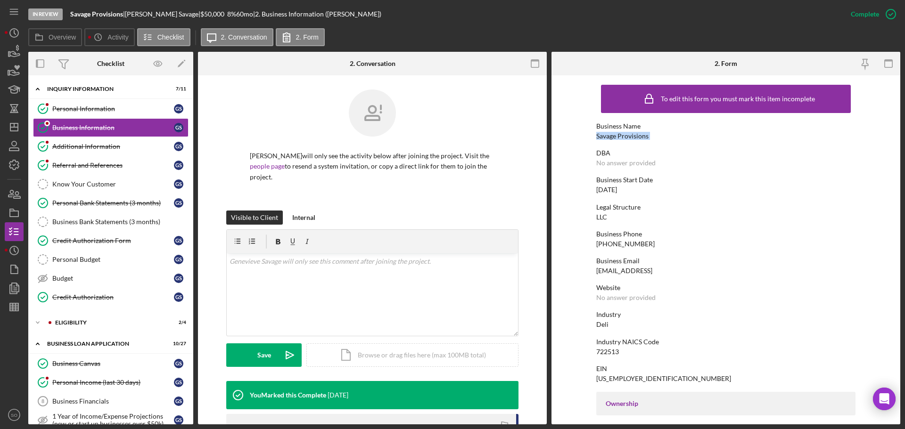
click at [627, 139] on div "Savage Provisions" at bounding box center [622, 136] width 52 height 8
copy div "Savage Provisions"
drag, startPoint x: 114, startPoint y: 244, endPoint x: 192, endPoint y: 245, distance: 78.2
click at [114, 244] on div "Credit Authorization Form" at bounding box center [113, 241] width 122 height 8
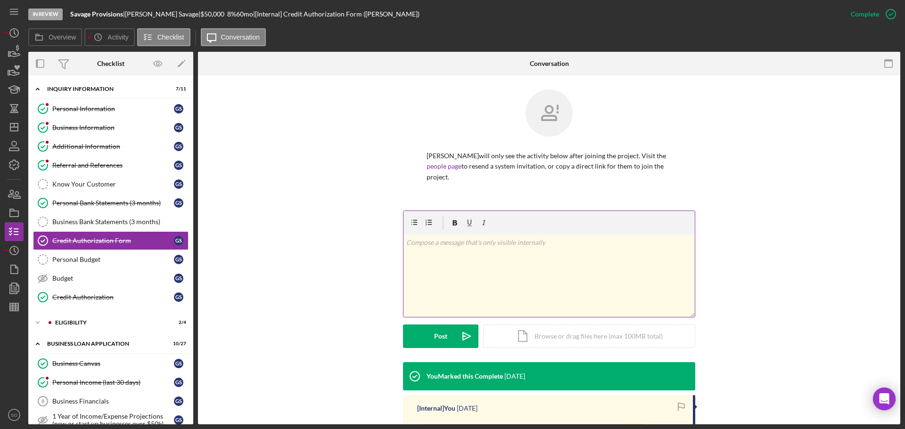
scroll to position [202, 0]
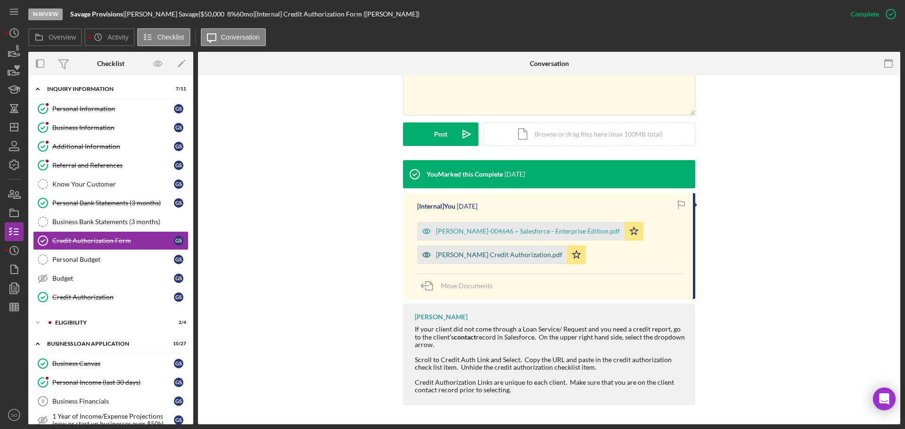
click at [467, 256] on div "Eric Credit Authorization.pdf" at bounding box center [499, 255] width 126 height 8
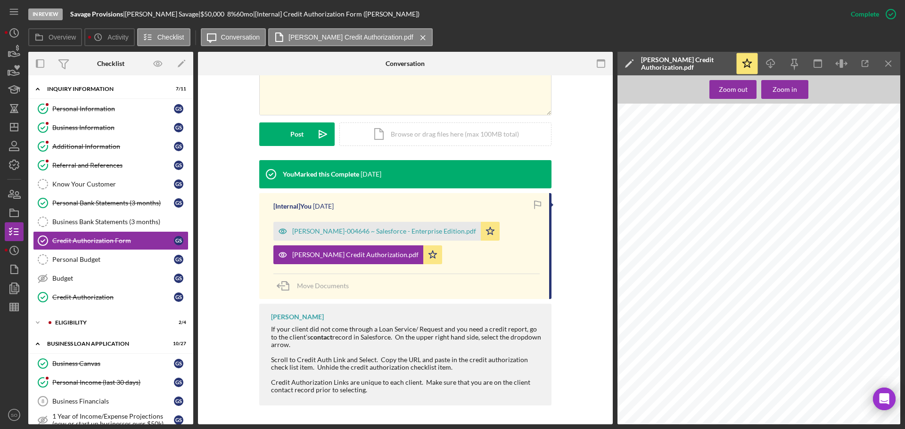
click at [702, 240] on span "307 Backstreet Alley" at bounding box center [692, 240] width 42 height 4
copy span "307 Backstreet Alley"
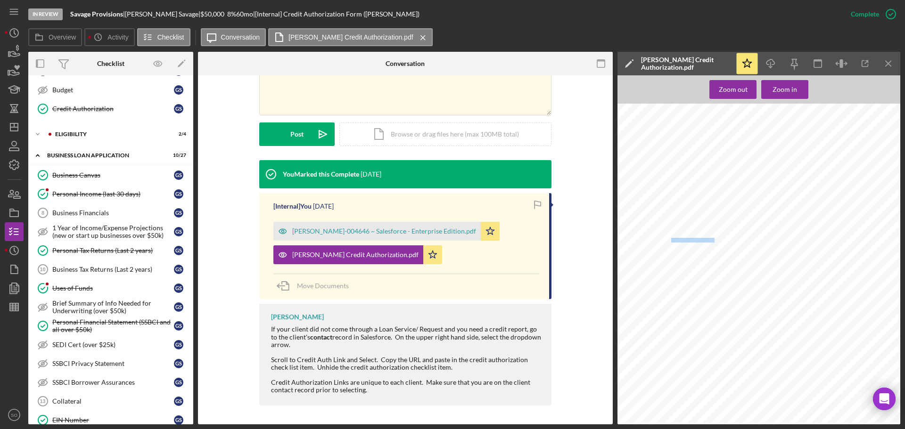
scroll to position [0, 0]
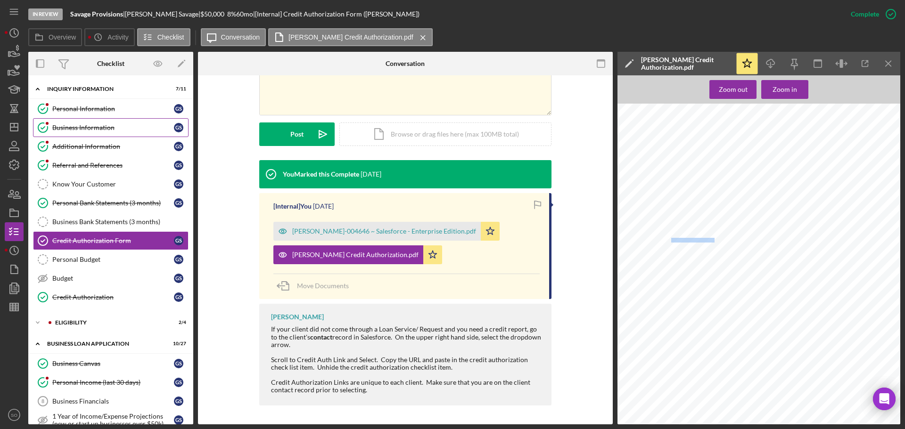
click at [98, 133] on link "Business Information Business Information G S" at bounding box center [110, 127] width 155 height 19
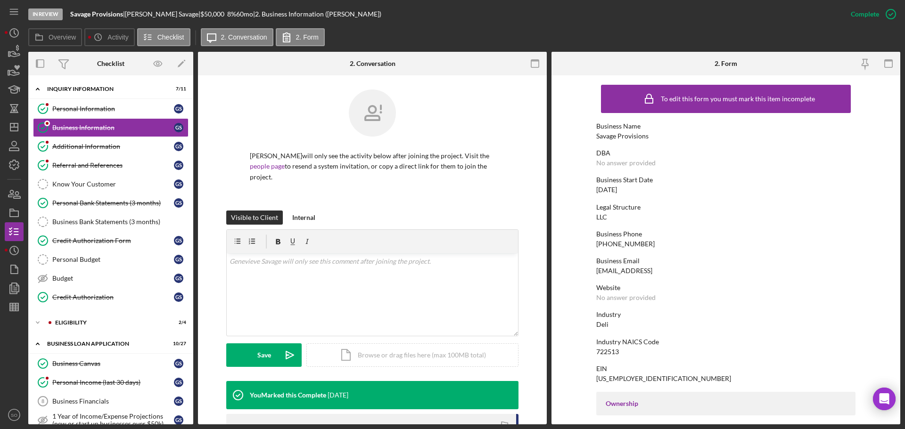
click at [625, 134] on div "Savage Provisions" at bounding box center [622, 136] width 52 height 8
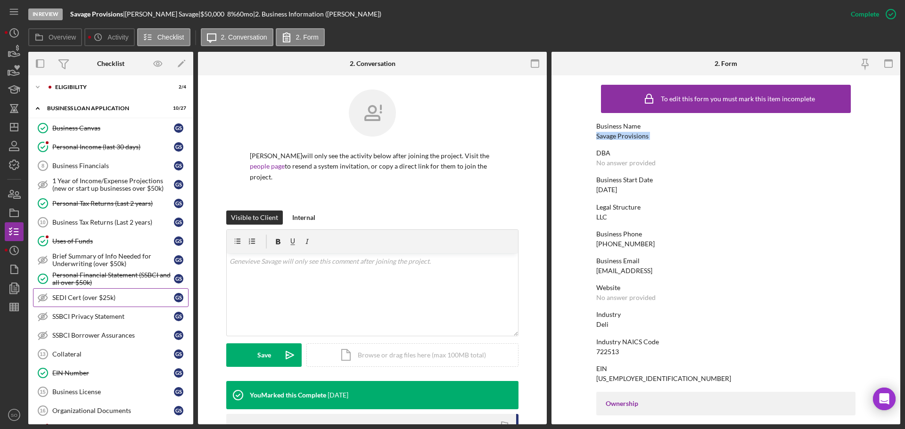
click at [92, 304] on link "SEDI Cert (over $25k) SEDI Cert (over $25k) G S" at bounding box center [110, 297] width 155 height 19
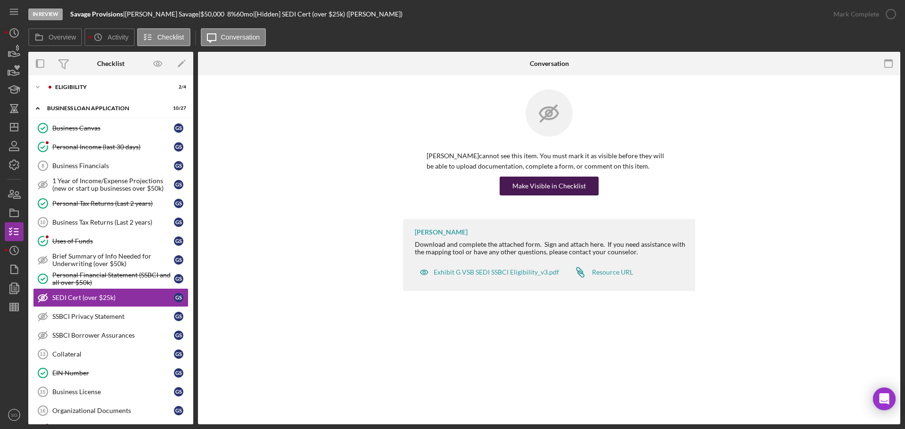
click at [513, 189] on div "Make Visible in Checklist" at bounding box center [548, 186] width 73 height 19
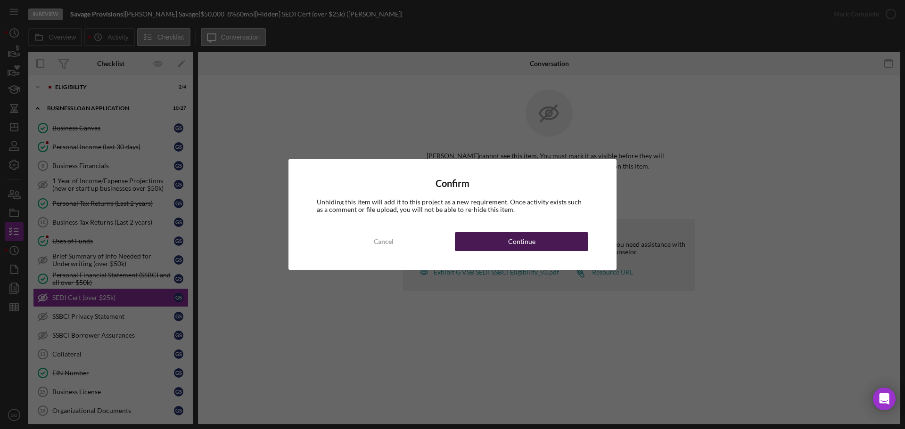
click at [534, 247] on button "Continue" at bounding box center [521, 241] width 133 height 19
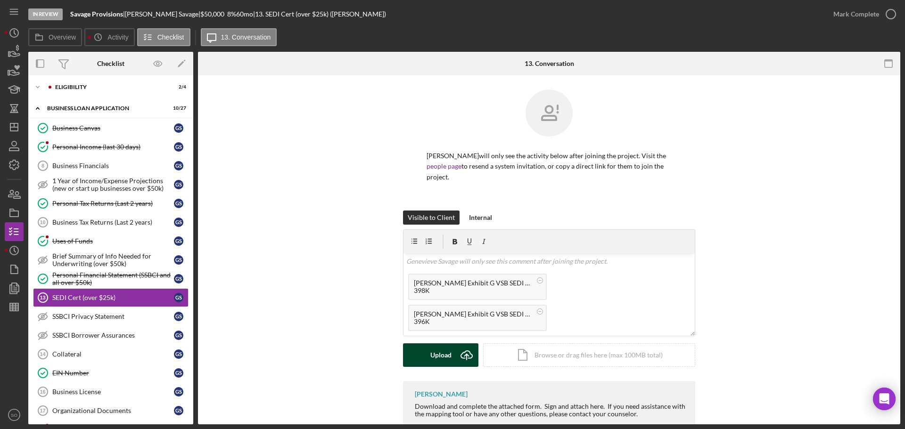
click at [432, 364] on div "Upload" at bounding box center [440, 355] width 21 height 24
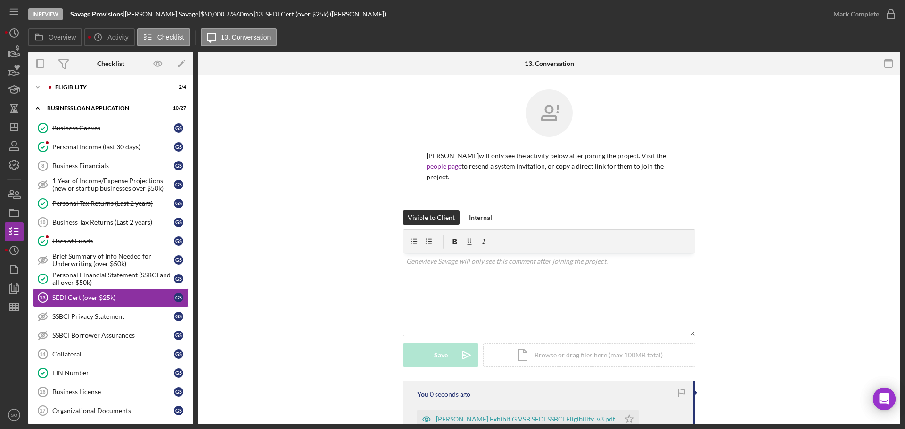
scroll to position [94, 0]
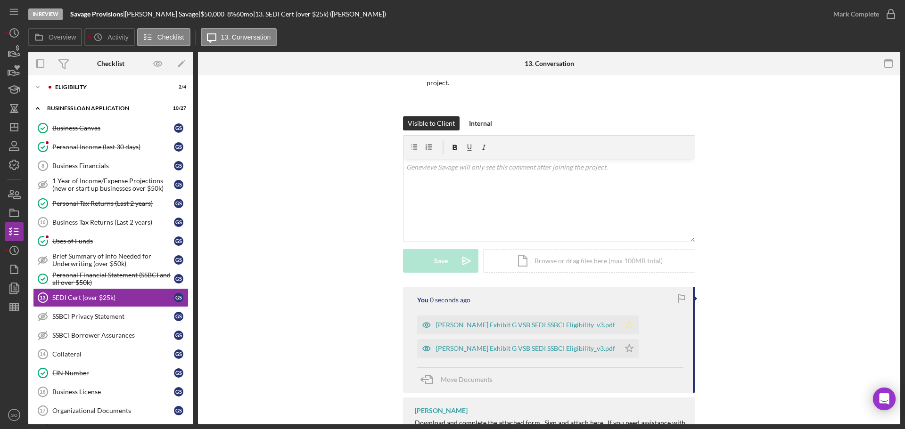
click at [625, 326] on polygon "button" at bounding box center [629, 325] width 8 height 8
click at [851, 15] on div "Mark Complete" at bounding box center [856, 14] width 46 height 19
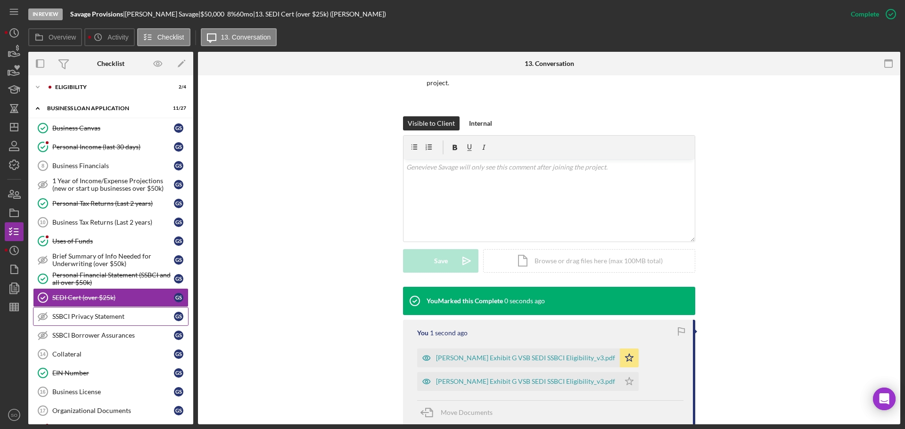
scroll to position [283, 0]
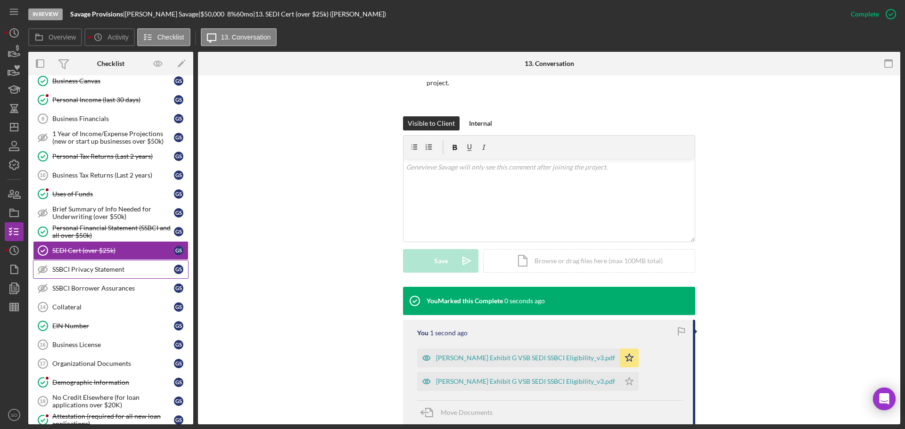
click at [99, 273] on div "SSBCI Privacy Statement" at bounding box center [113, 270] width 122 height 8
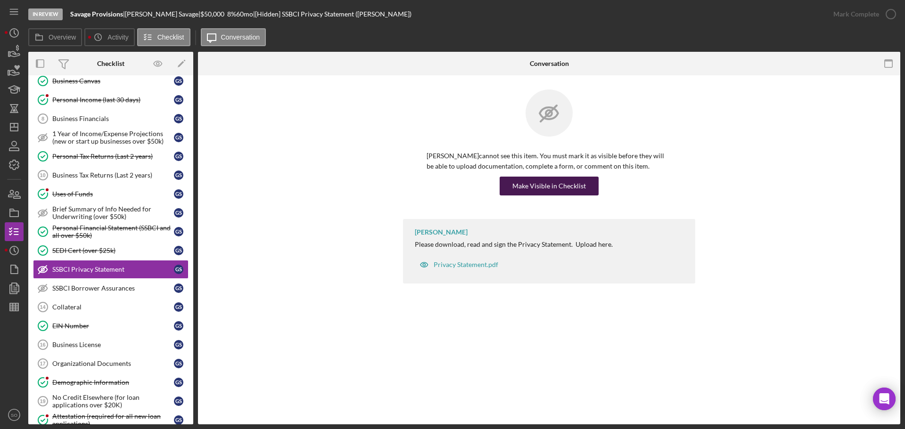
click at [532, 188] on div "Make Visible in Checklist" at bounding box center [548, 186] width 73 height 19
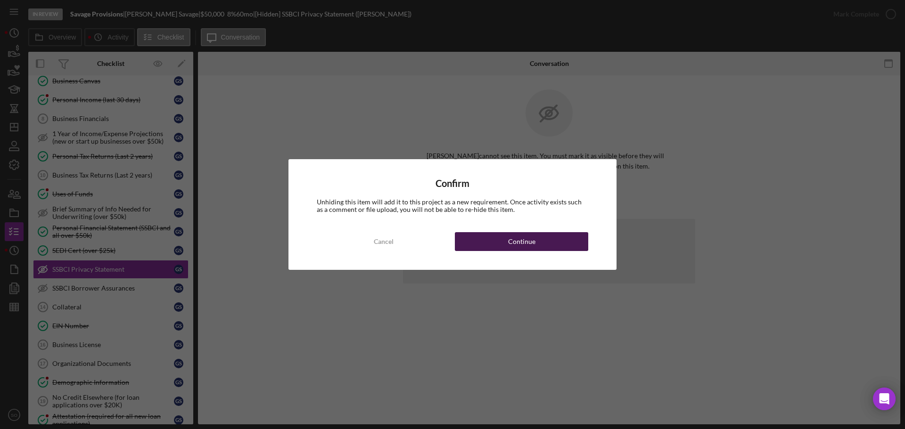
click at [573, 241] on button "Continue" at bounding box center [521, 241] width 133 height 19
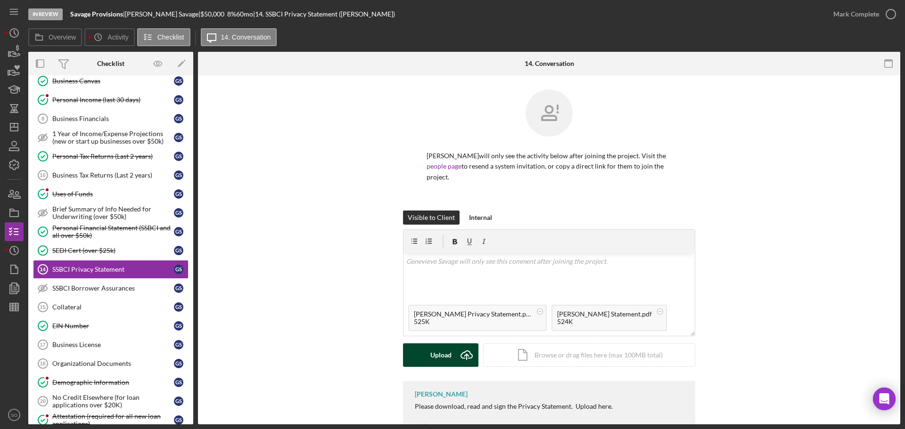
click at [452, 351] on button "Upload Icon/Upload" at bounding box center [440, 355] width 75 height 24
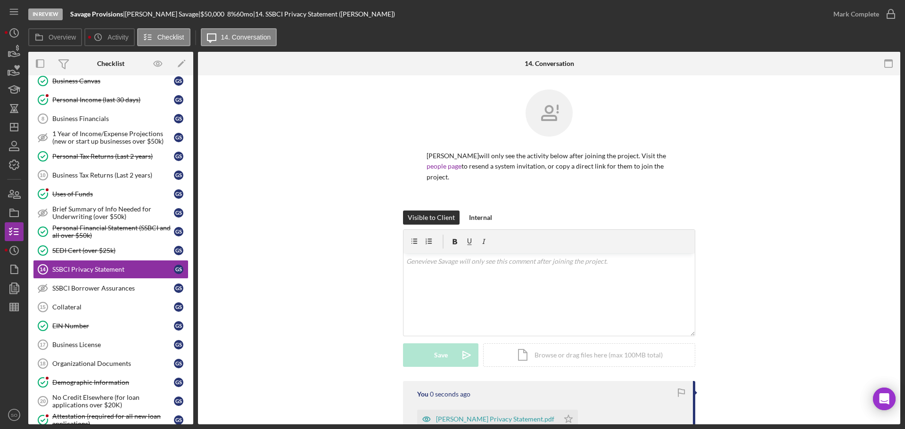
scroll to position [141, 0]
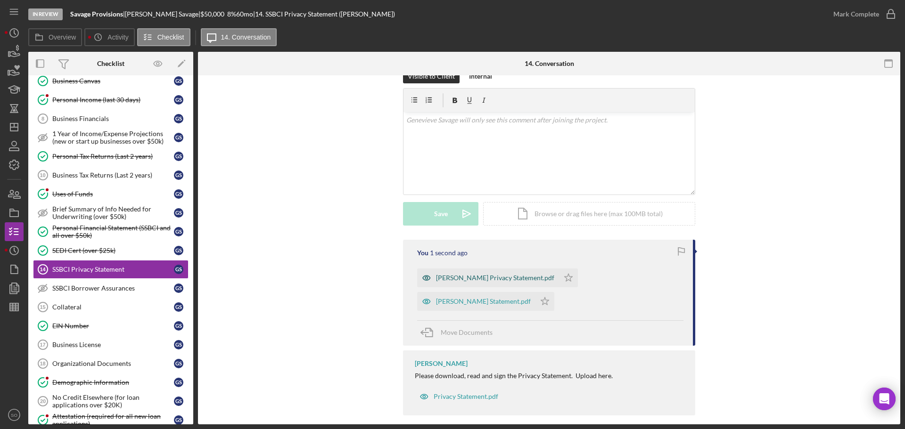
click at [530, 278] on div "Genevieve Privacy Statement.pdf" at bounding box center [495, 278] width 118 height 8
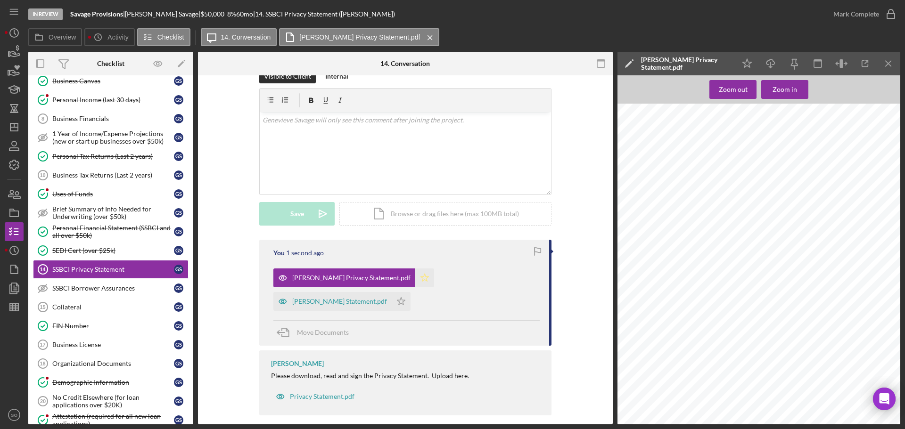
click at [415, 277] on icon "Icon/Star" at bounding box center [424, 278] width 19 height 19
click at [848, 23] on div "Mark Complete" at bounding box center [861, 14] width 76 height 28
click at [881, 62] on icon "Icon/Menu Close" at bounding box center [888, 63] width 21 height 21
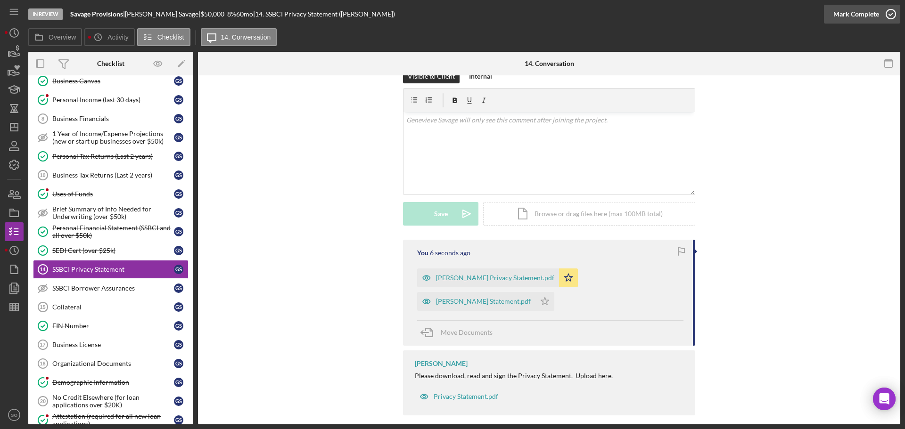
click at [858, 18] on div "Mark Complete" at bounding box center [856, 14] width 46 height 19
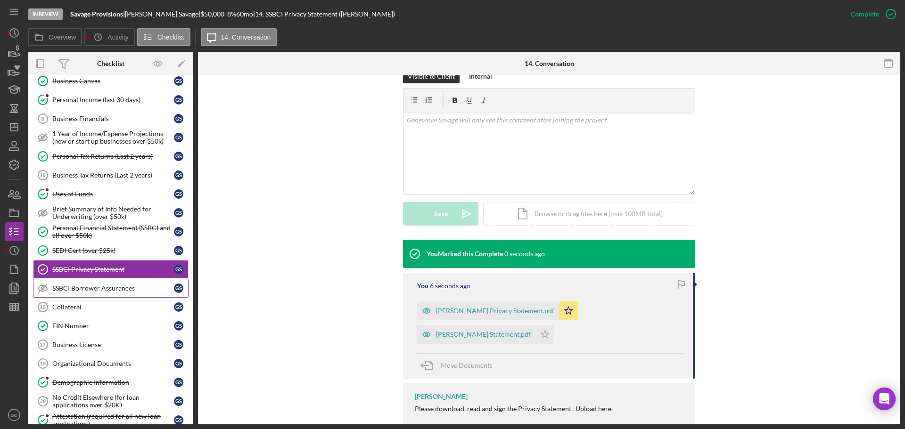
click at [100, 283] on link "SSBCI Borrower Assurances SSBCI Borrower Assurances G S" at bounding box center [110, 288] width 155 height 19
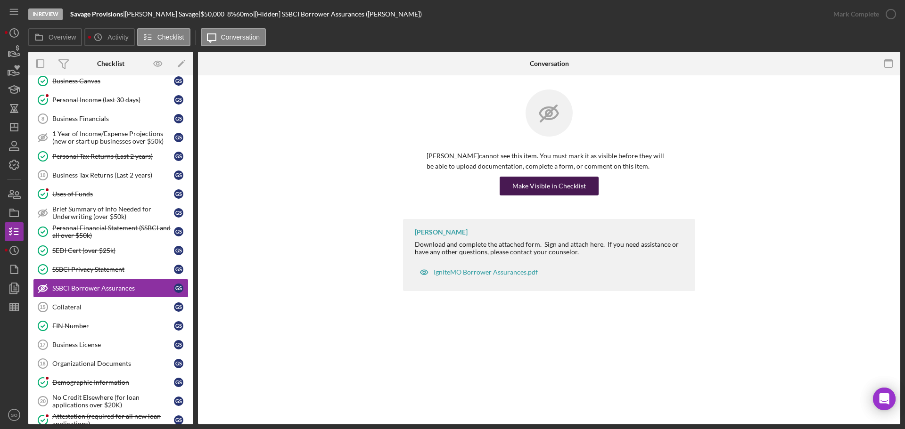
click at [538, 191] on div "Make Visible in Checklist" at bounding box center [548, 186] width 73 height 19
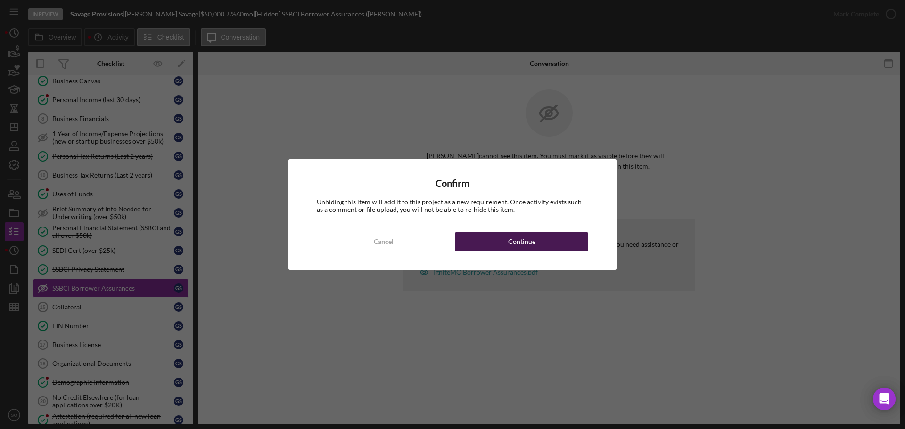
click at [563, 242] on button "Continue" at bounding box center [521, 241] width 133 height 19
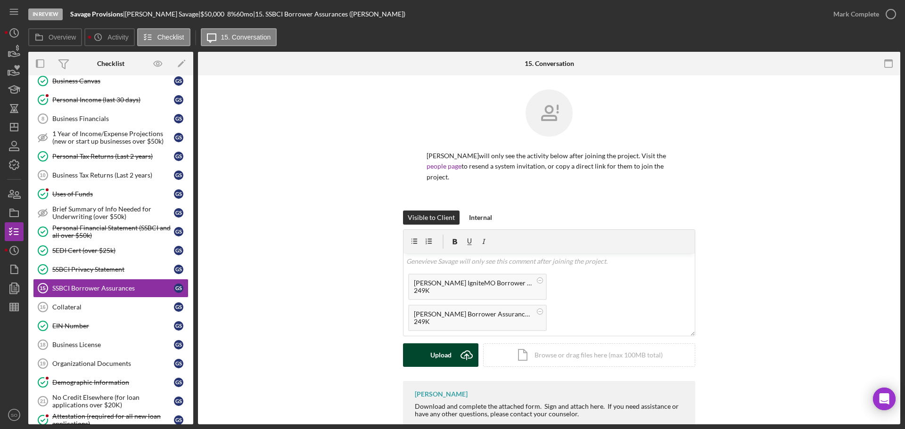
click at [439, 362] on div "Upload" at bounding box center [440, 355] width 21 height 24
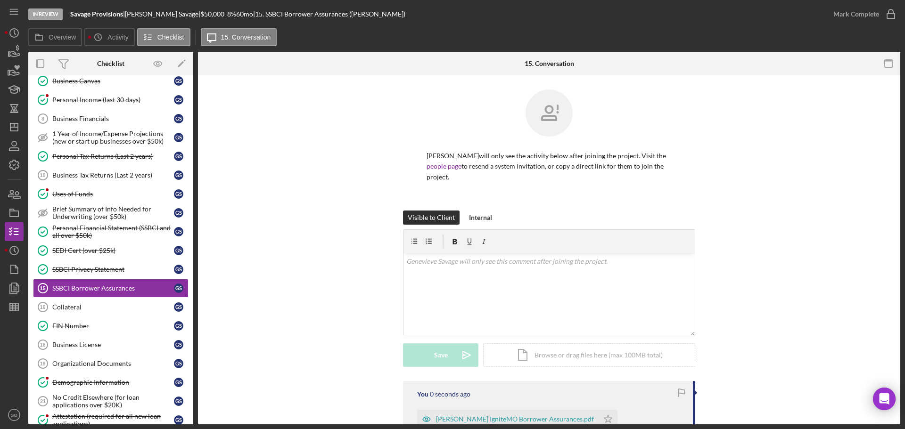
scroll to position [141, 0]
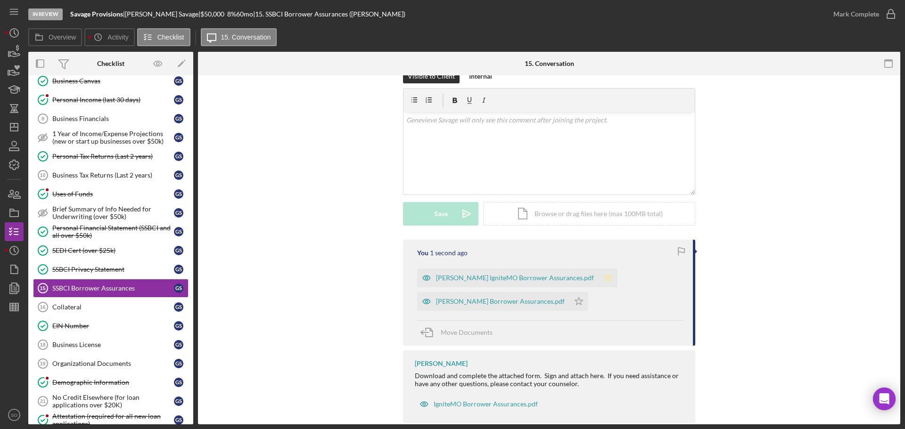
click at [598, 281] on icon "Icon/Star" at bounding box center [607, 278] width 19 height 19
click at [837, 16] on div "Mark Complete" at bounding box center [856, 14] width 46 height 19
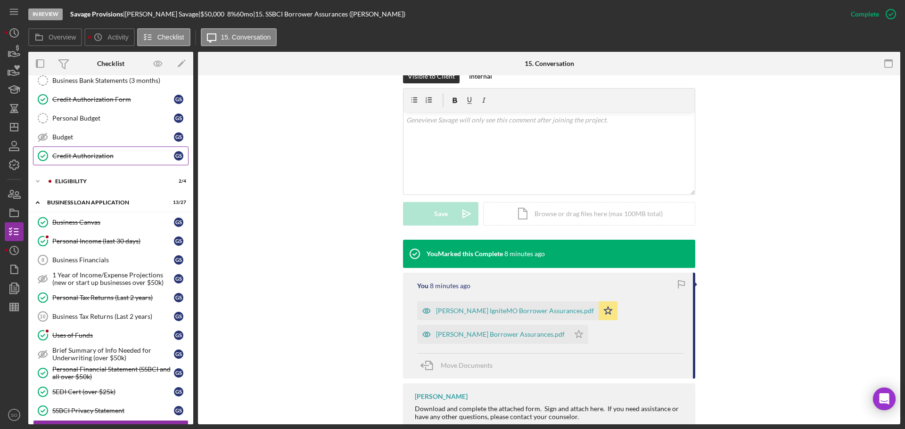
scroll to position [283, 0]
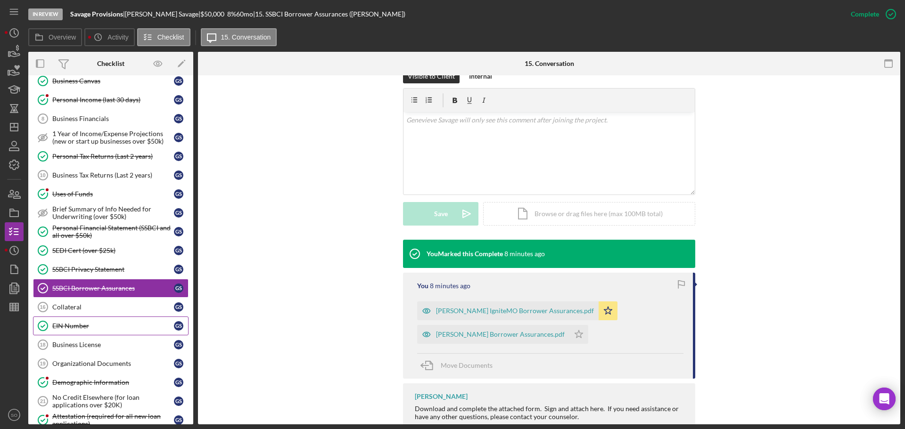
click at [100, 323] on div "EIN Number" at bounding box center [113, 326] width 122 height 8
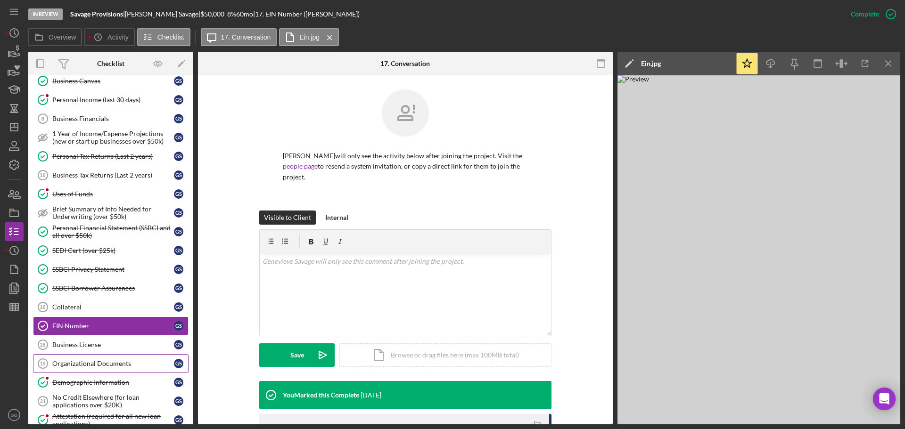
drag, startPoint x: 133, startPoint y: 362, endPoint x: 168, endPoint y: 359, distance: 34.5
click at [133, 362] on div "Organizational Documents" at bounding box center [113, 364] width 122 height 8
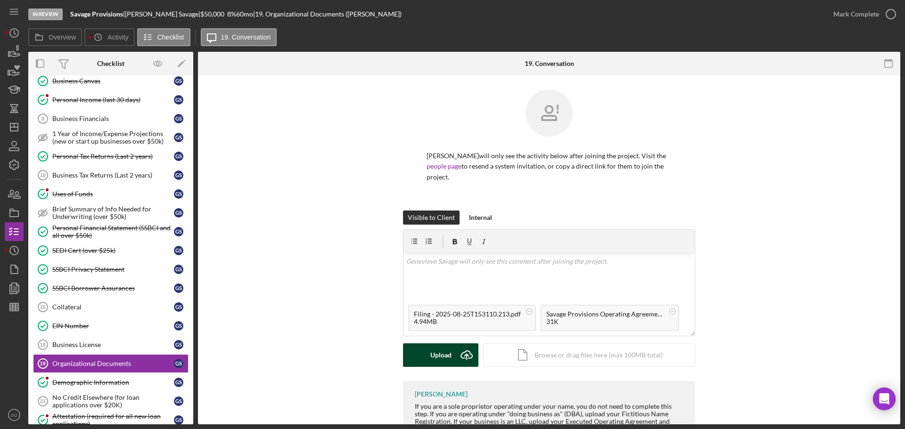
click at [456, 357] on icon "Icon/Upload" at bounding box center [467, 355] width 24 height 24
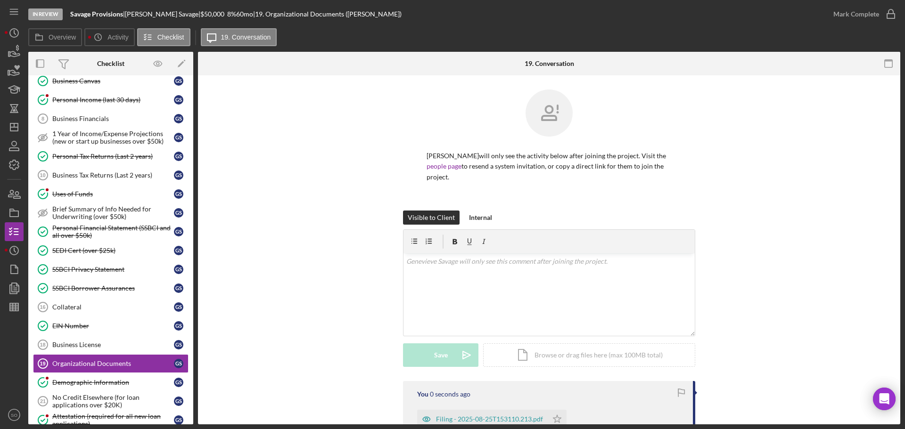
scroll to position [165, 0]
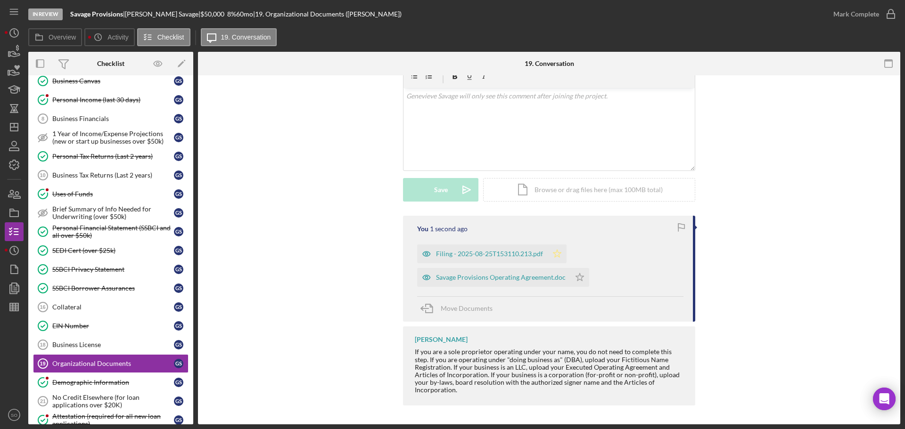
click at [555, 253] on icon "Icon/Star" at bounding box center [556, 254] width 19 height 19
click at [585, 277] on icon "Icon/Star" at bounding box center [579, 277] width 19 height 19
click at [828, 13] on button "Mark Complete" at bounding box center [861, 14] width 76 height 19
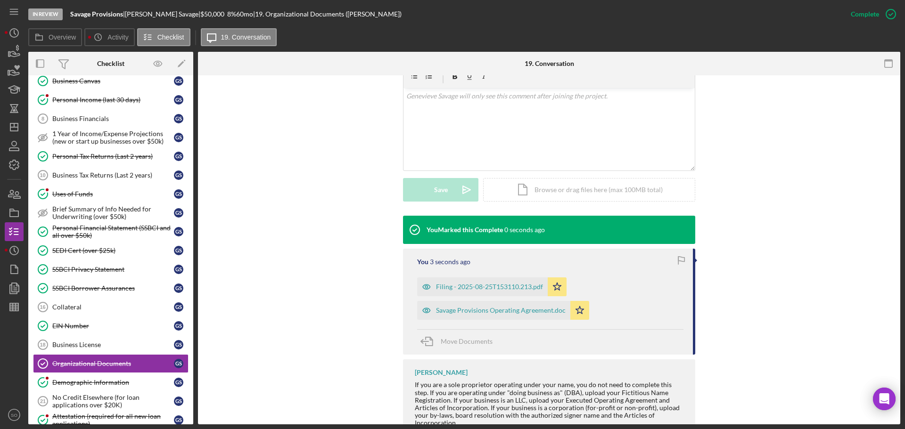
scroll to position [198, 0]
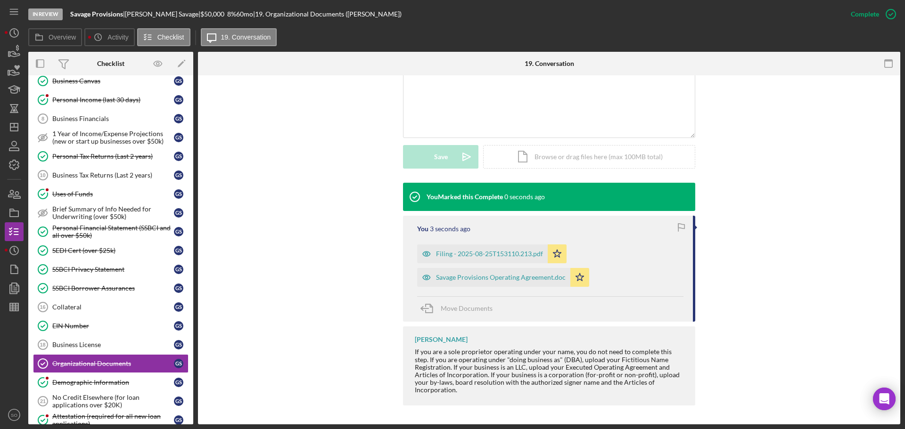
click at [538, 276] on div "Savage Provisions Operating Agreement.doc" at bounding box center [501, 278] width 130 height 8
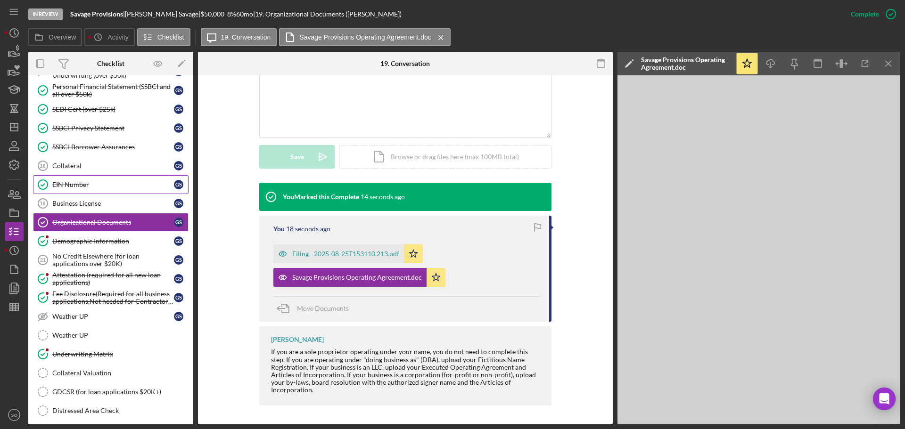
scroll to position [512, 0]
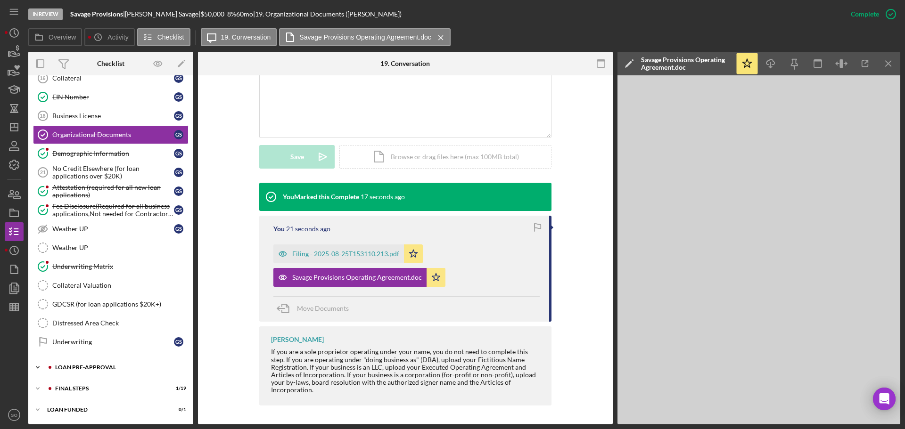
click at [133, 366] on div "LOAN PRE-APPROVAL" at bounding box center [118, 368] width 126 height 6
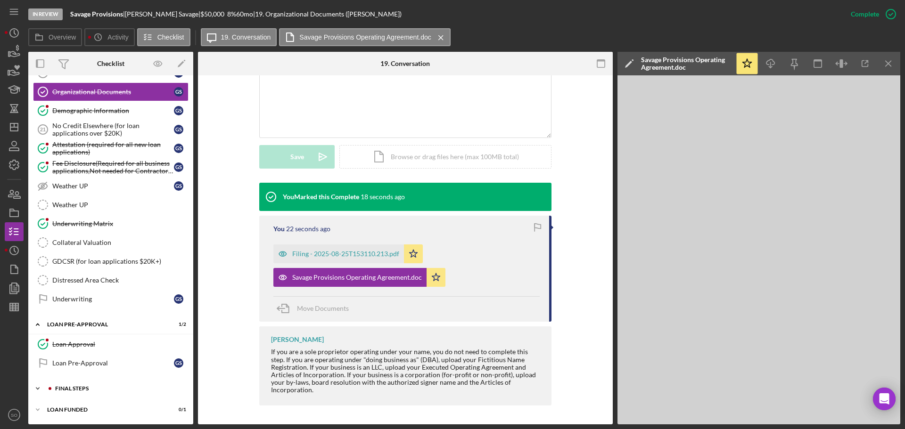
click at [119, 387] on div "FINAL STEPS" at bounding box center [118, 389] width 126 height 6
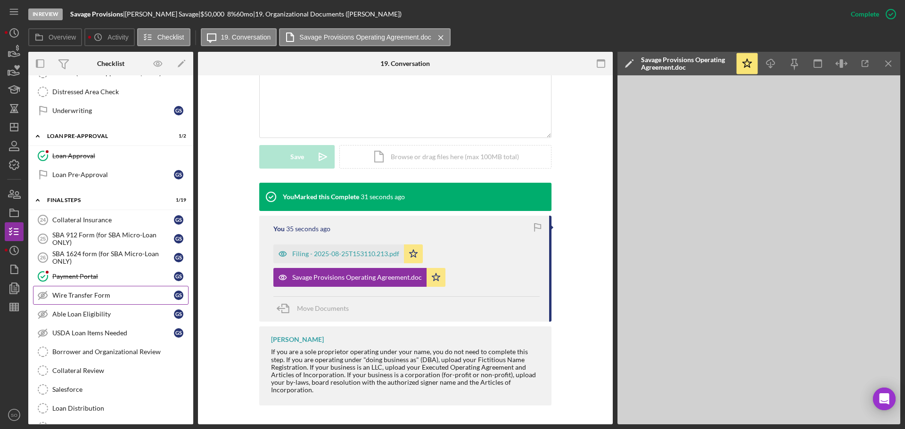
scroll to position [790, 0]
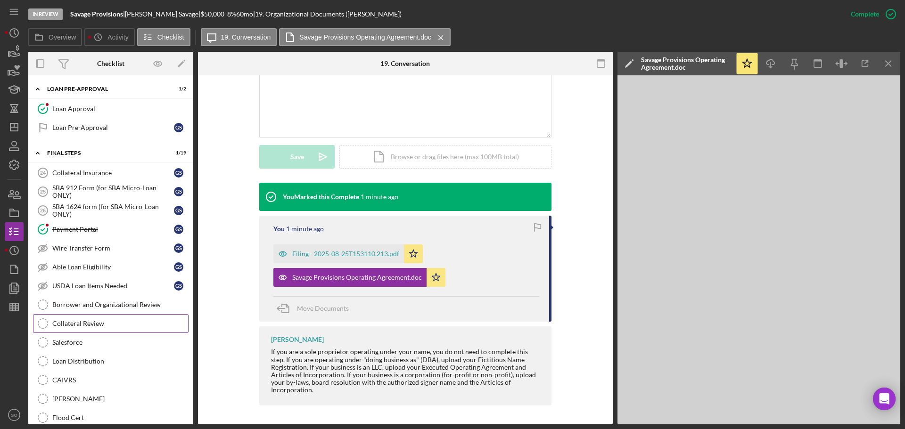
drag, startPoint x: 71, startPoint y: 321, endPoint x: 107, endPoint y: 326, distance: 36.6
click at [71, 321] on div "Collateral Review" at bounding box center [120, 324] width 136 height 8
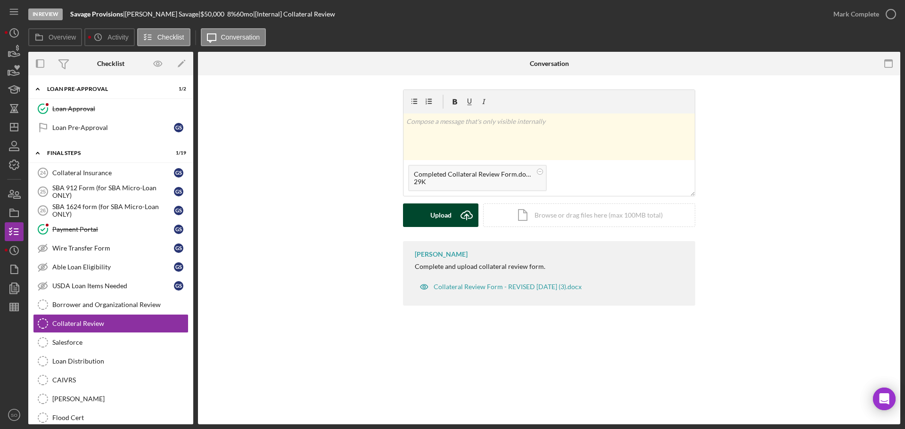
click at [431, 217] on div "Upload" at bounding box center [440, 216] width 21 height 24
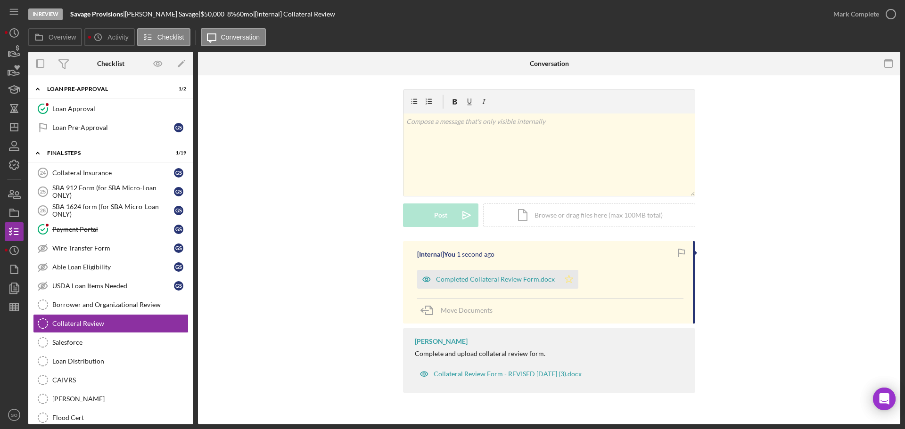
click at [567, 277] on icon "Icon/Star" at bounding box center [568, 279] width 19 height 19
click at [836, 15] on div "Mark Complete" at bounding box center [856, 14] width 46 height 19
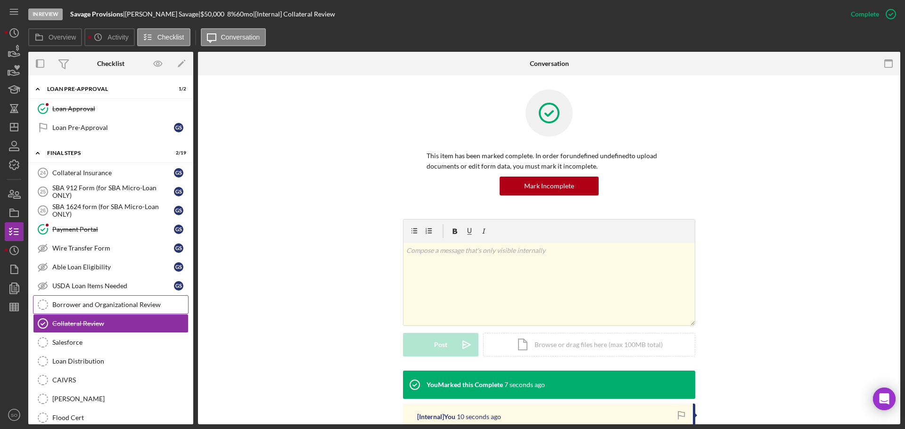
click at [111, 312] on link "Borrower and Organizational Review Borrower and Organizational Review" at bounding box center [110, 304] width 155 height 19
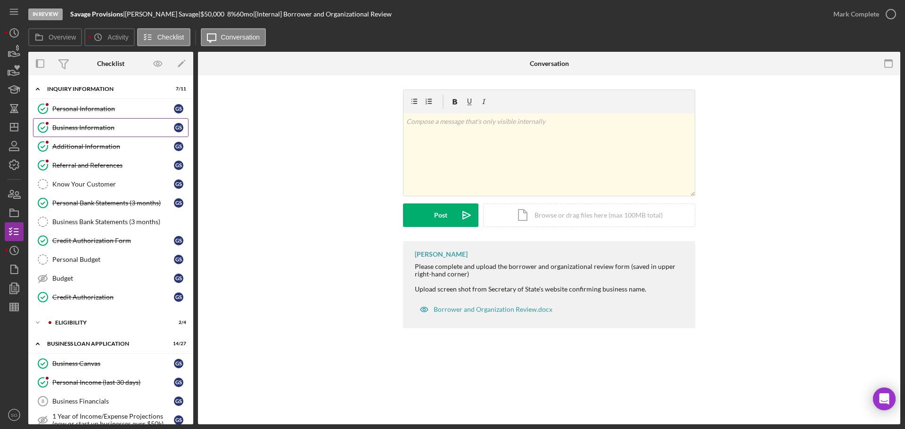
click at [75, 130] on div "Business Information" at bounding box center [113, 128] width 122 height 8
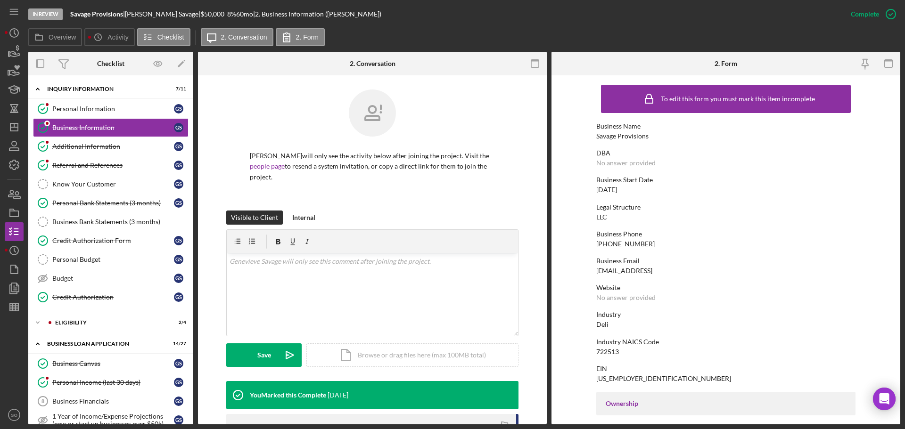
click at [621, 137] on div "Savage Provisions" at bounding box center [622, 136] width 52 height 8
click at [620, 375] on div "[US_EMPLOYER_IDENTIFICATION_NUMBER]" at bounding box center [663, 379] width 135 height 8
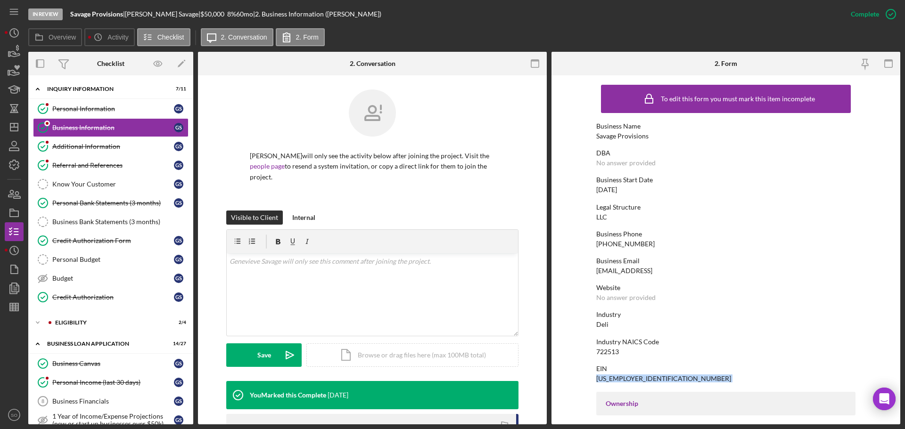
click at [620, 375] on div "[US_EMPLOYER_IDENTIFICATION_NUMBER]" at bounding box center [663, 379] width 135 height 8
click at [610, 137] on div "Savage Provisions" at bounding box center [622, 136] width 52 height 8
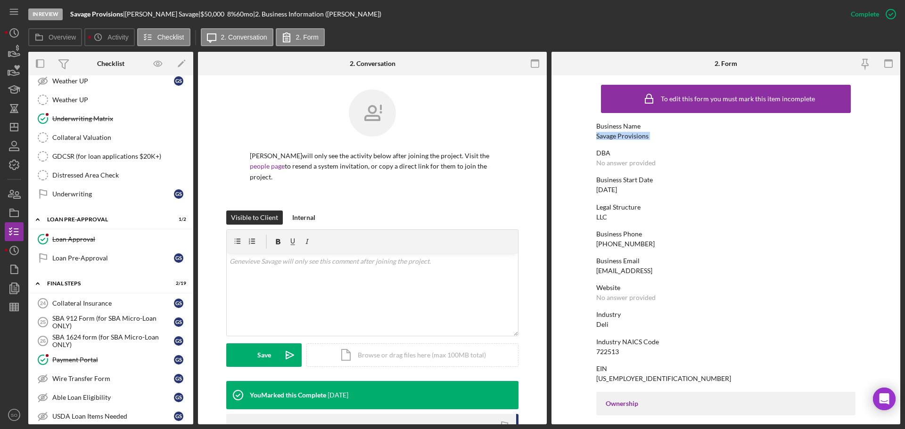
scroll to position [848, 0]
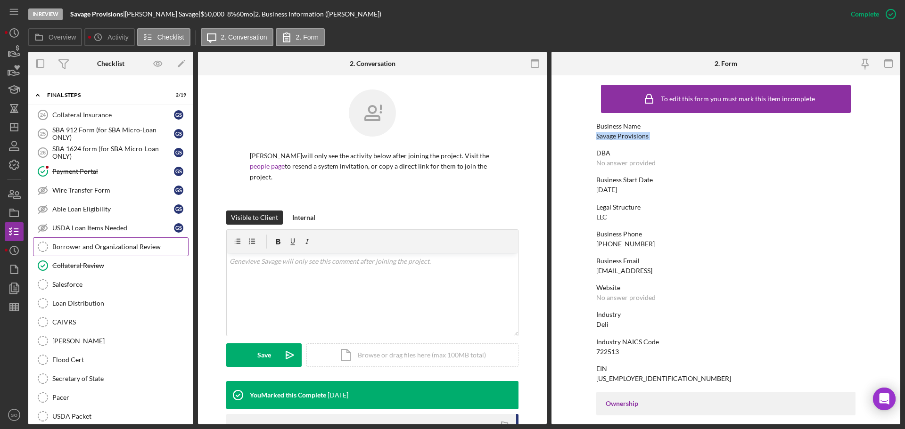
click at [120, 238] on link "Borrower and Organizational Review Borrower and Organizational Review" at bounding box center [110, 246] width 155 height 19
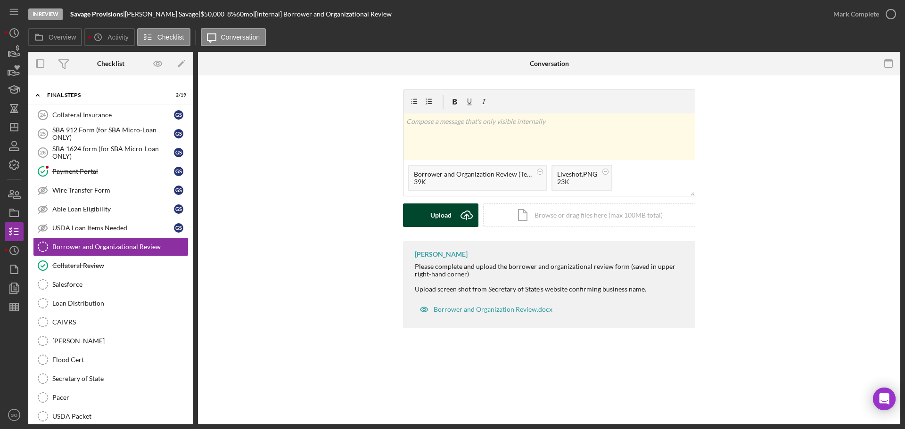
click at [444, 217] on div "Upload" at bounding box center [440, 216] width 21 height 24
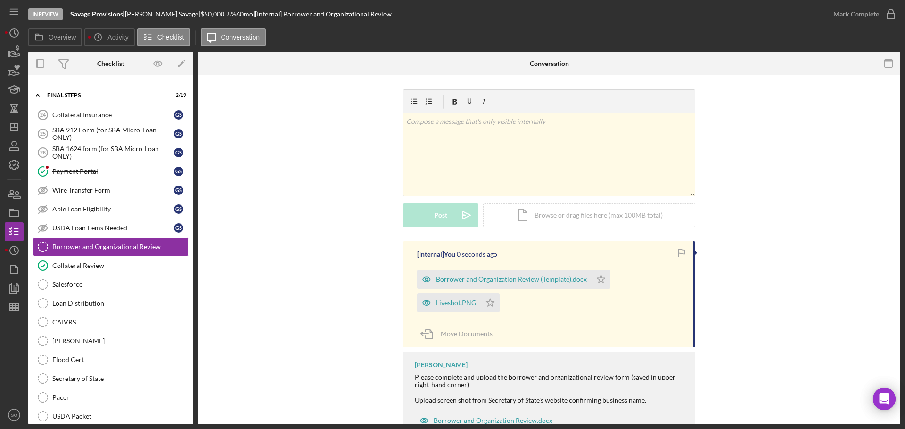
scroll to position [34, 0]
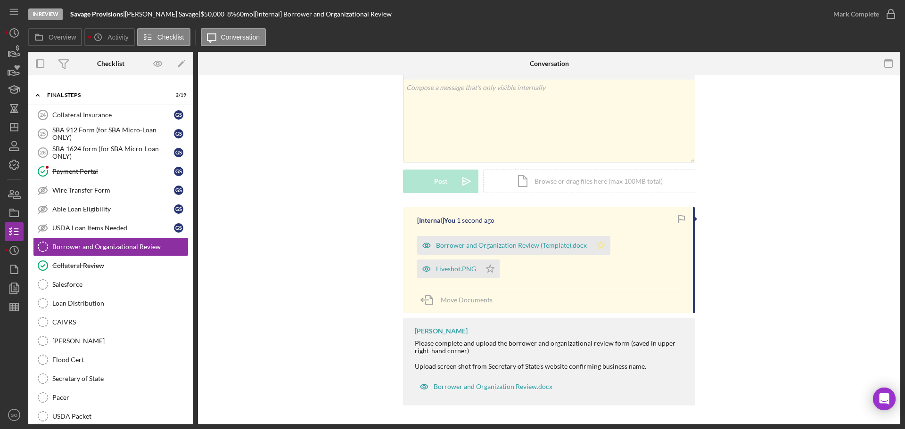
click at [592, 246] on icon "Icon/Star" at bounding box center [600, 245] width 19 height 19
click at [489, 270] on icon "Icon/Star" at bounding box center [490, 269] width 19 height 19
click at [844, 23] on div "Mark Complete" at bounding box center [856, 14] width 46 height 19
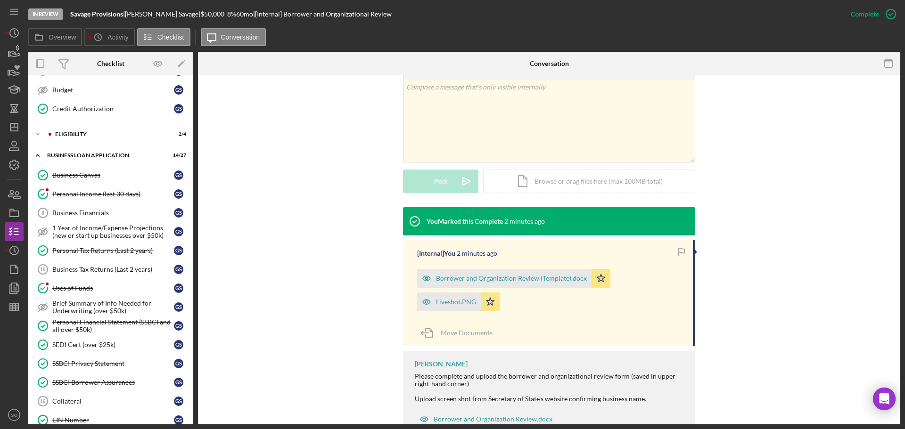
scroll to position [94, 0]
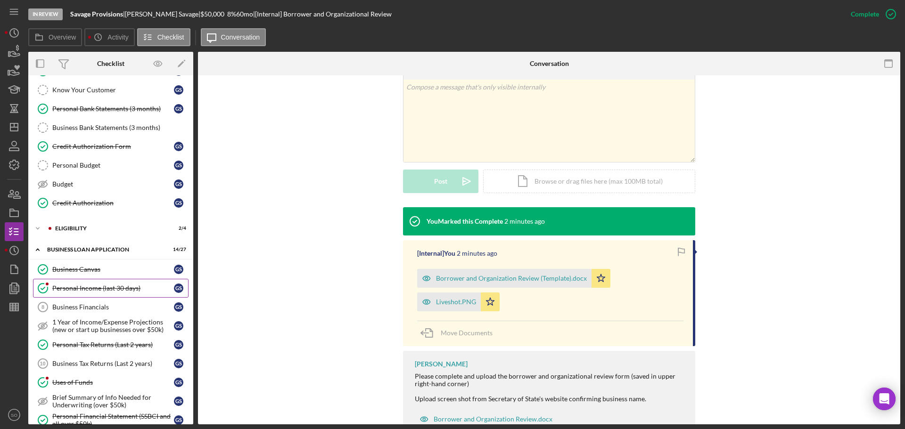
click at [122, 285] on div "Personal Income (last 30 days)" at bounding box center [113, 289] width 122 height 8
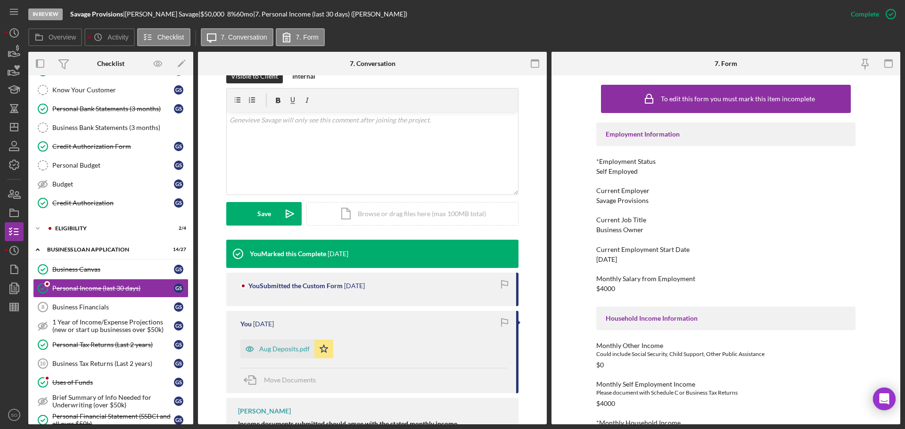
scroll to position [188, 0]
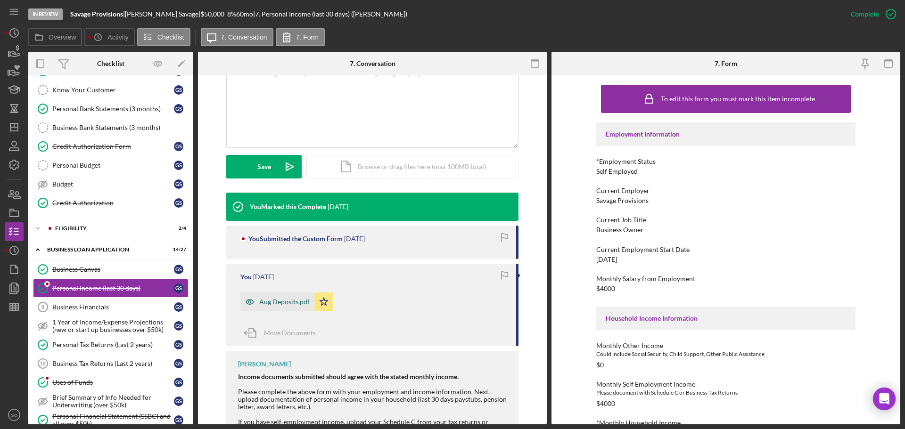
click at [287, 308] on div "Aug Deposits.pdf" at bounding box center [277, 302] width 74 height 19
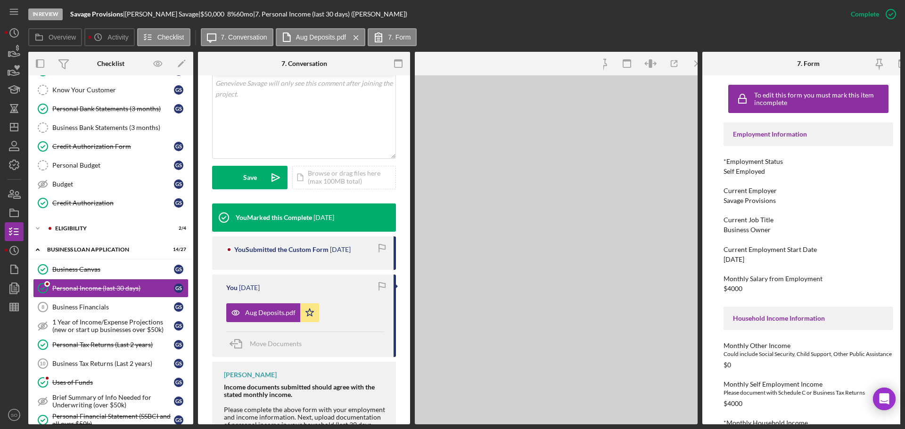
scroll to position [199, 0]
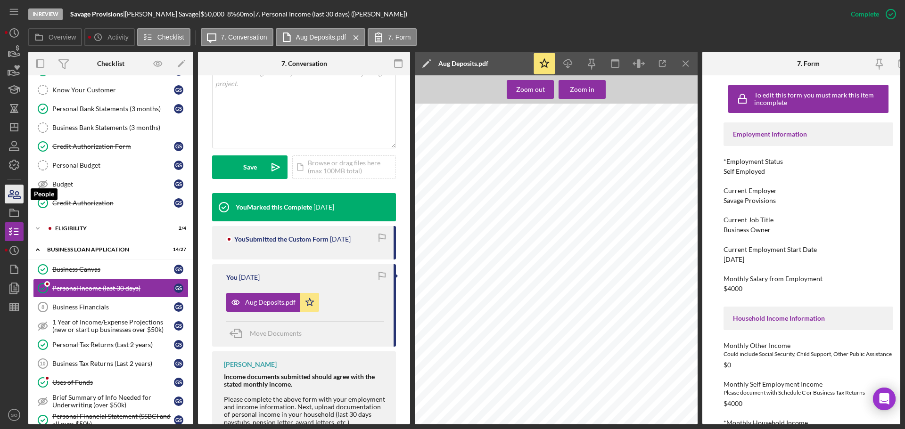
click at [14, 194] on icon "button" at bounding box center [14, 194] width 24 height 24
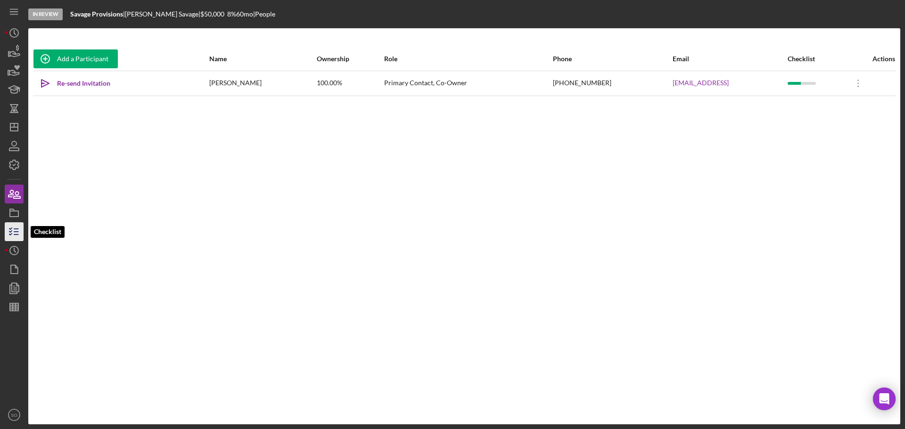
click at [18, 227] on icon "button" at bounding box center [14, 232] width 24 height 24
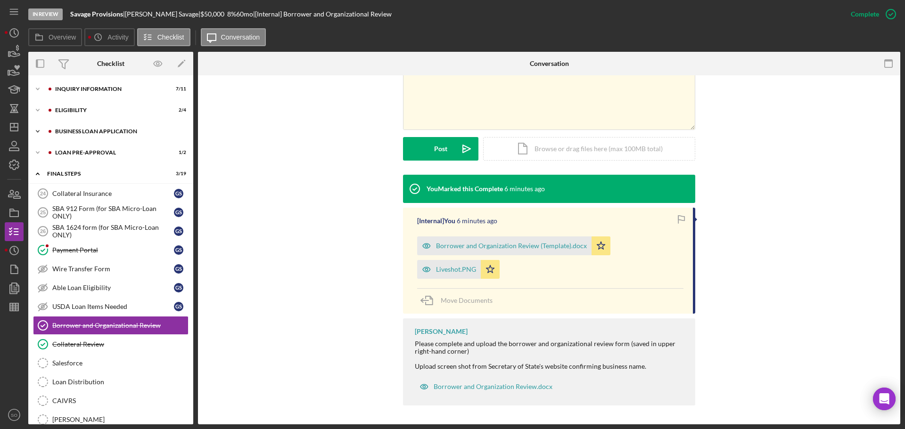
click at [92, 129] on div "BUSINESS LOAN APPLICATION" at bounding box center [118, 132] width 126 height 6
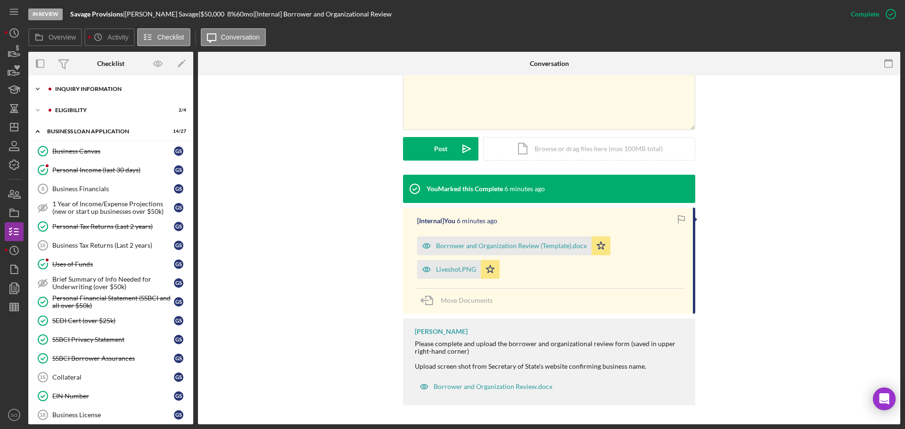
click at [91, 90] on div "INQUIRY INFORMATION" at bounding box center [118, 89] width 126 height 6
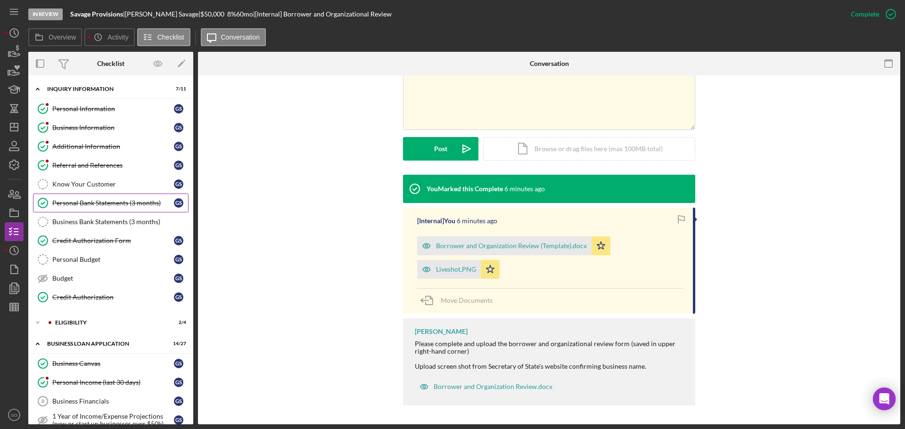
click at [106, 209] on link "Personal Bank Statements (3 months) Personal Bank Statements (3 months) G S" at bounding box center [110, 203] width 155 height 19
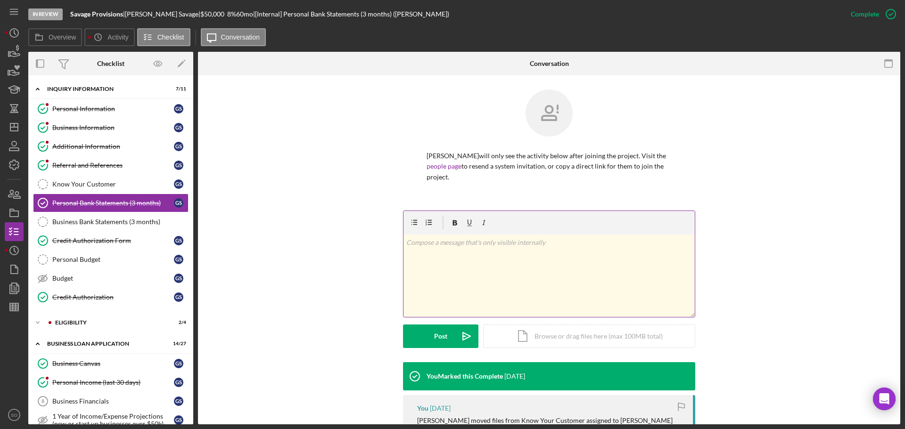
scroll to position [182, 0]
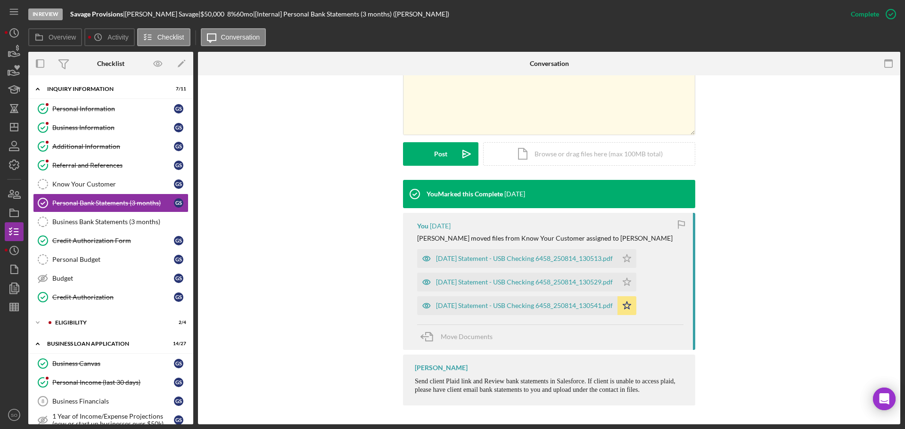
click at [547, 304] on div "2025-08-13 Statement - USB Checking 6458_250814_130541.pdf" at bounding box center [524, 306] width 177 height 8
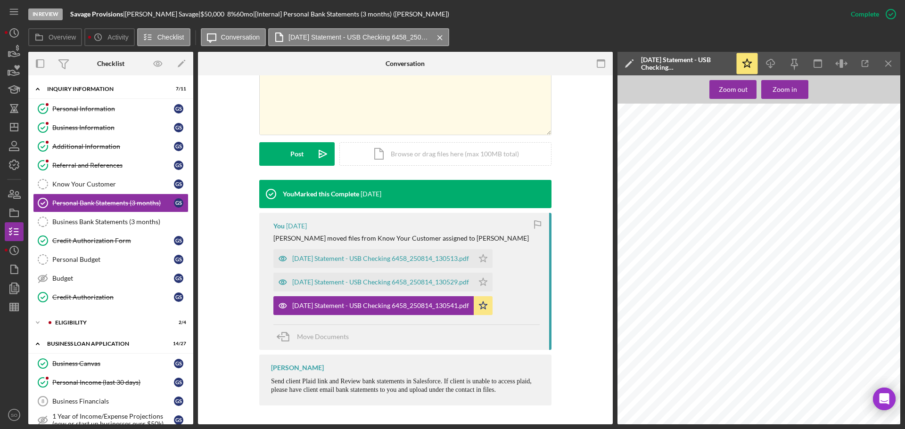
scroll to position [754, 13]
click at [10, 194] on icon "button" at bounding box center [14, 194] width 24 height 24
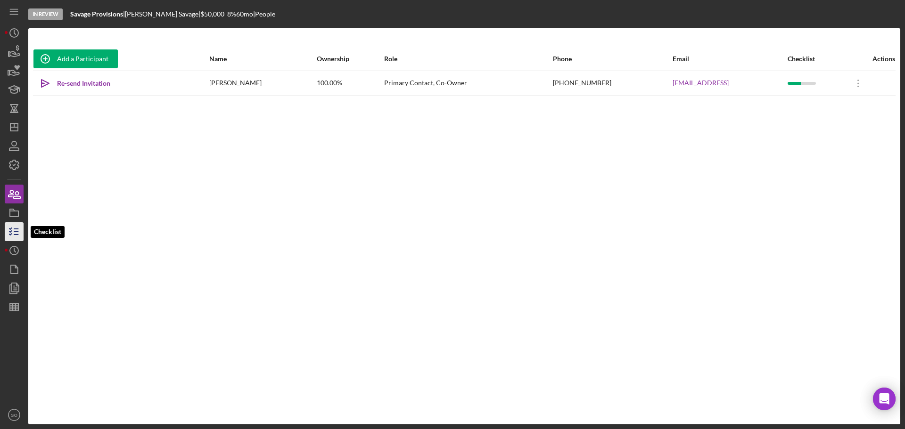
click at [20, 236] on icon "button" at bounding box center [14, 232] width 24 height 24
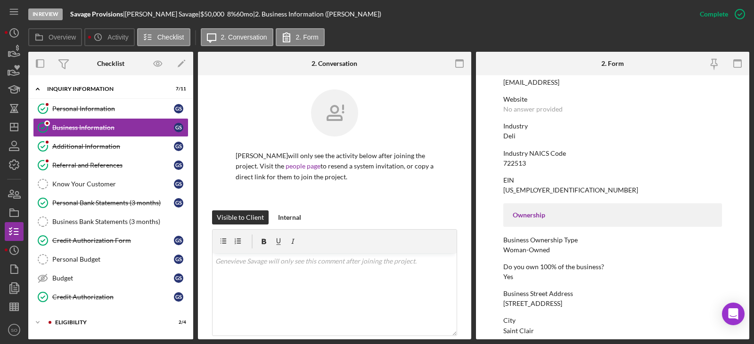
scroll to position [330, 0]
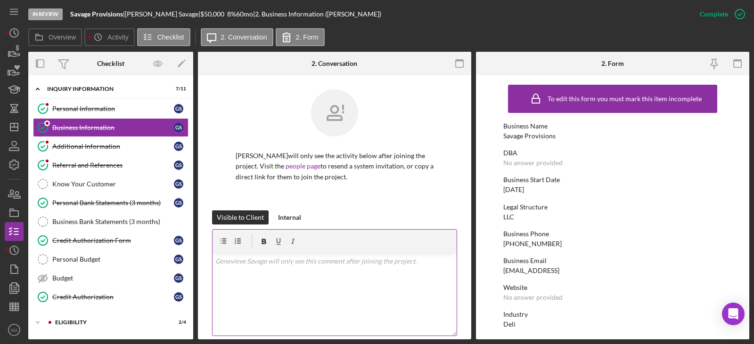
scroll to position [330, 0]
click at [526, 137] on div "Savage Provisions" at bounding box center [529, 136] width 52 height 8
copy div "Savage Provisions"
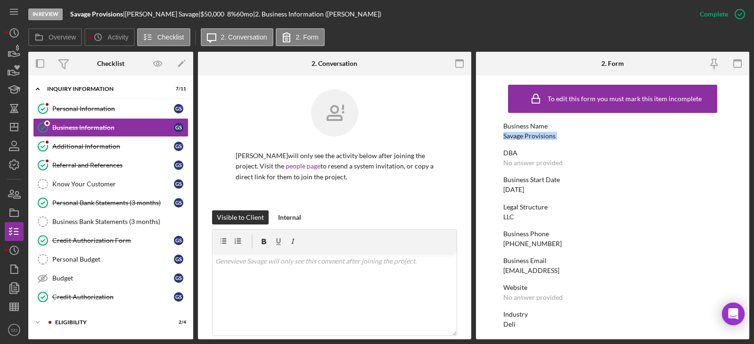
click at [521, 246] on div "[PHONE_NUMBER]" at bounding box center [532, 244] width 58 height 8
copy div "[PHONE_NUMBER]"
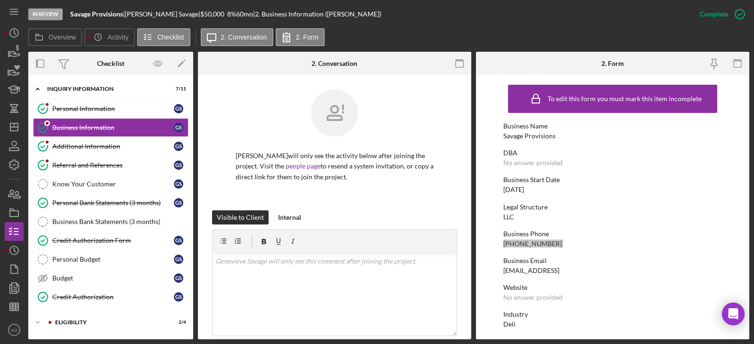
scroll to position [236, 0]
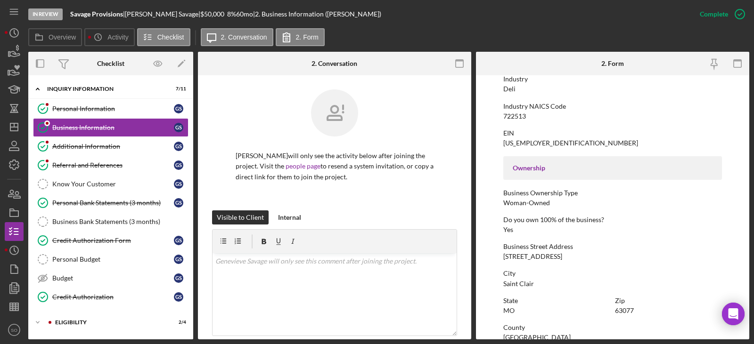
click at [536, 255] on div "[STREET_ADDRESS]" at bounding box center [532, 257] width 59 height 8
copy div "[STREET_ADDRESS]"
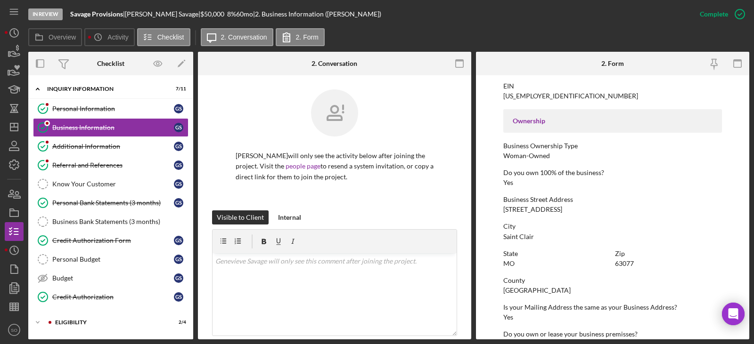
click at [529, 287] on div "[GEOGRAPHIC_DATA]" at bounding box center [536, 291] width 67 height 8
copy div "[GEOGRAPHIC_DATA]"
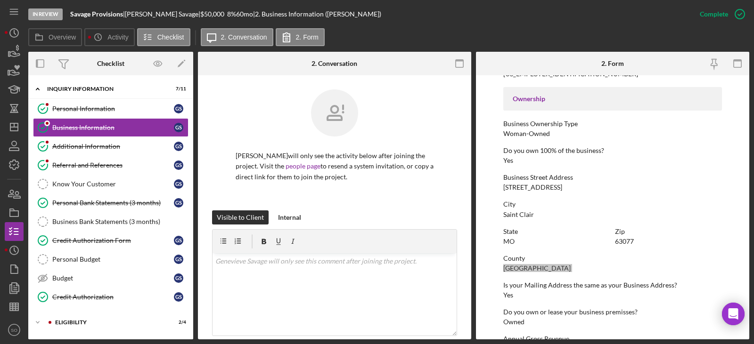
scroll to position [211, 0]
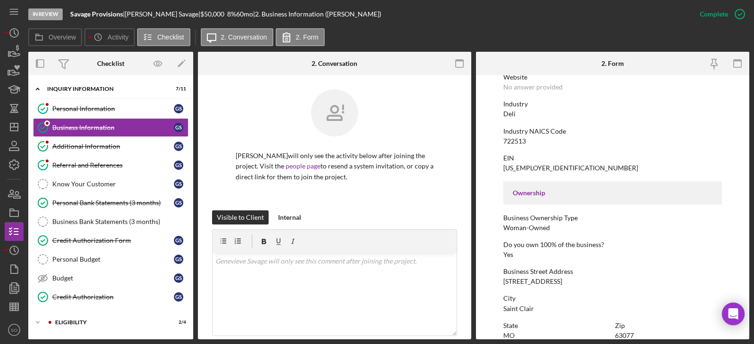
click at [527, 166] on div "[US_EMPLOYER_IDENTIFICATION_NUMBER]" at bounding box center [570, 168] width 135 height 8
copy div "[US_EMPLOYER_IDENTIFICATION_NUMBER]"
click at [516, 140] on div "722513" at bounding box center [514, 142] width 23 height 8
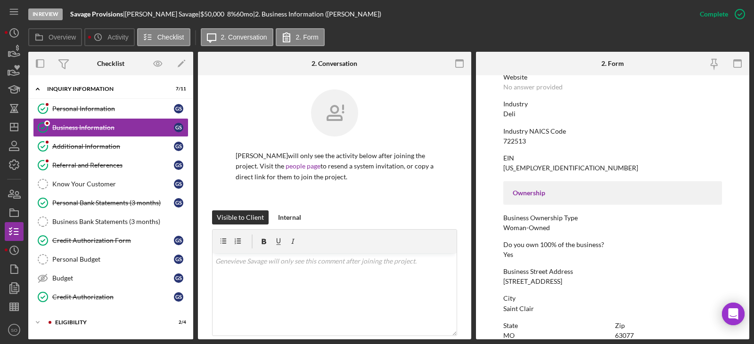
click at [516, 140] on div "722513" at bounding box center [514, 142] width 23 height 8
copy div "722513"
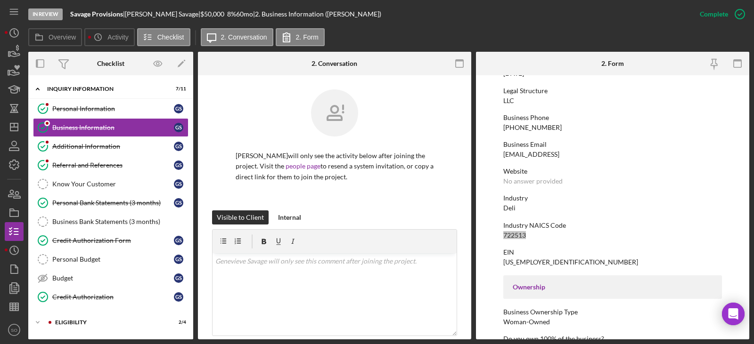
scroll to position [69, 0]
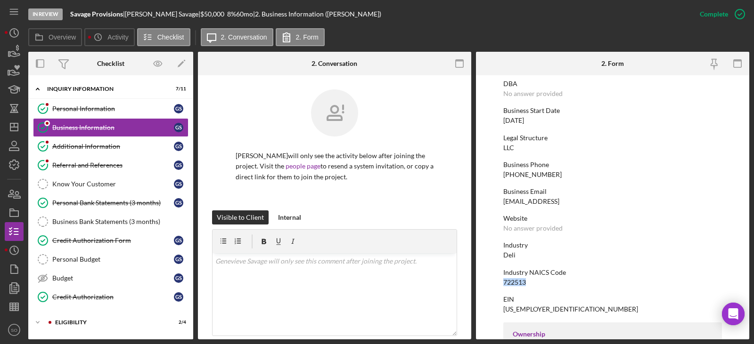
click at [524, 123] on div "[DATE]" at bounding box center [513, 121] width 21 height 8
copy div "[DATE]"
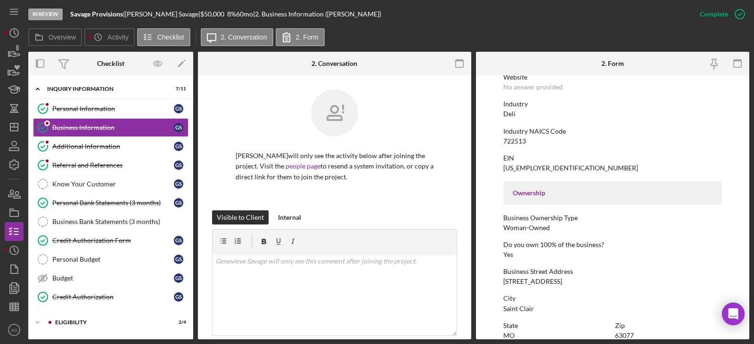
scroll to position [163, 0]
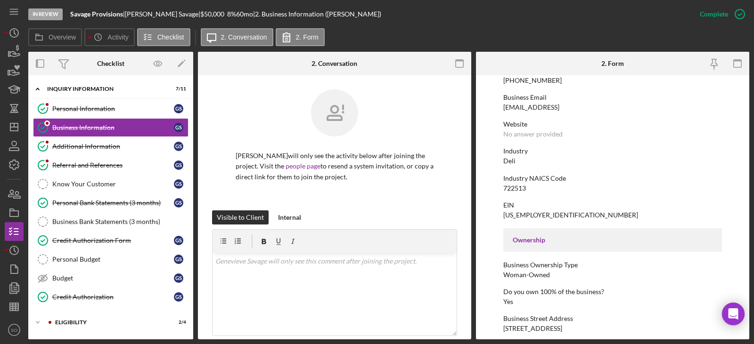
click at [506, 160] on div "Deli" at bounding box center [509, 161] width 12 height 8
copy div "Deli"
click at [109, 143] on div "Additional Information" at bounding box center [113, 147] width 122 height 8
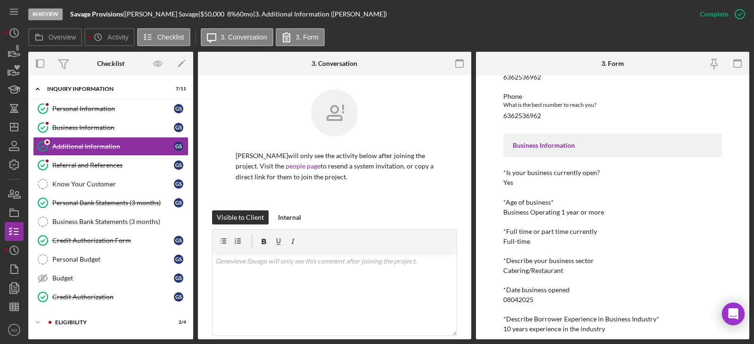
scroll to position [141, 0]
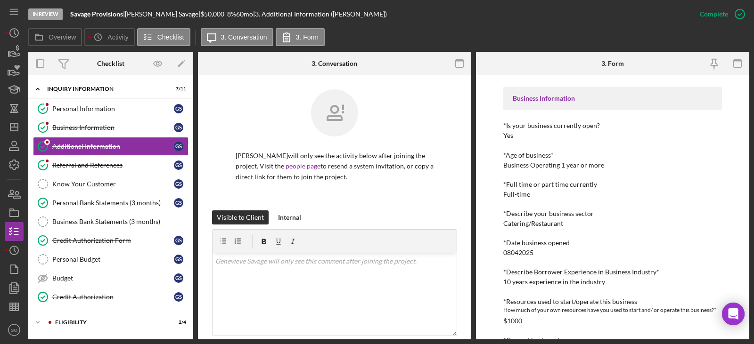
click at [529, 283] on div "10 years experience in the industry" at bounding box center [554, 282] width 102 height 8
copy div "10 years experience in the industry"
